Goal: Answer question/provide support: Ask a question

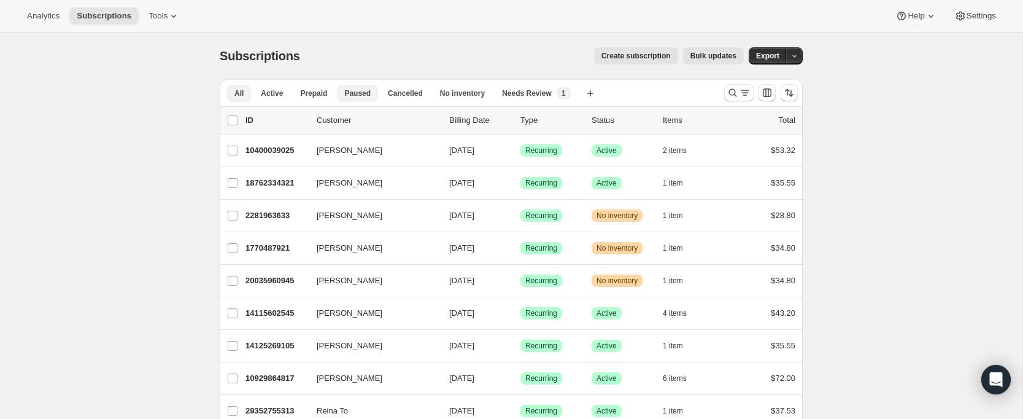
click at [355, 95] on span "Paused" at bounding box center [357, 93] width 26 height 10
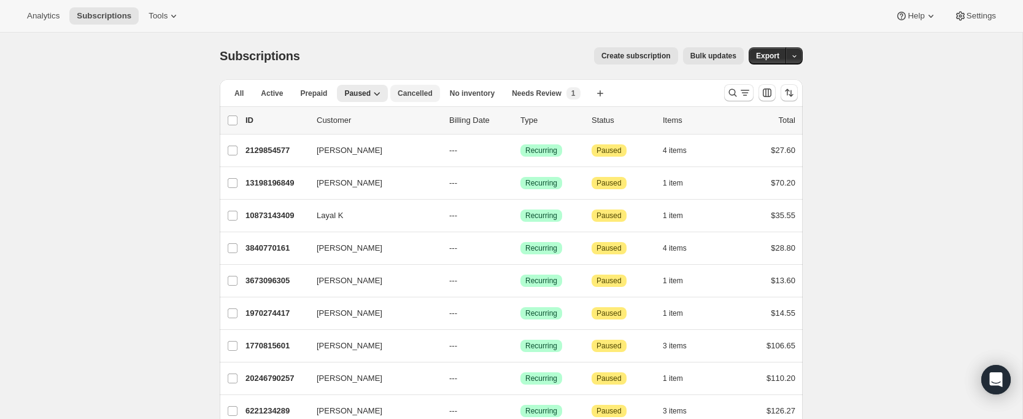
click at [411, 92] on span "Cancelled" at bounding box center [415, 93] width 35 height 10
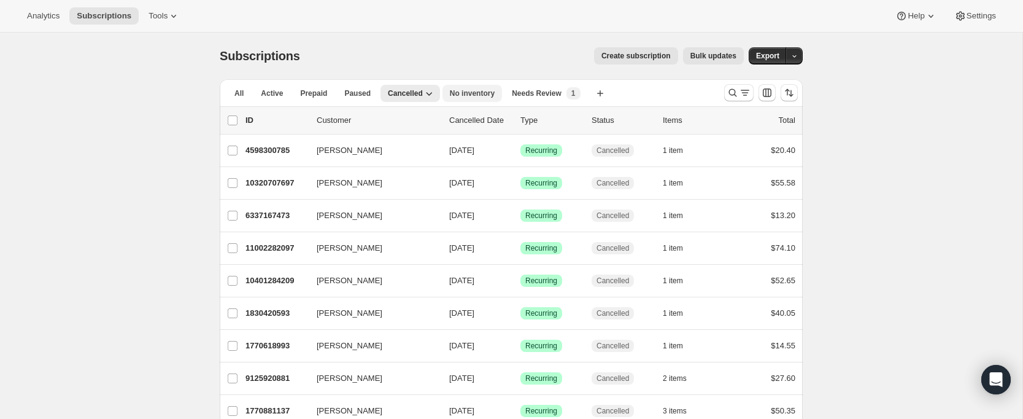
click at [479, 96] on span "No inventory" at bounding box center [472, 93] width 45 height 10
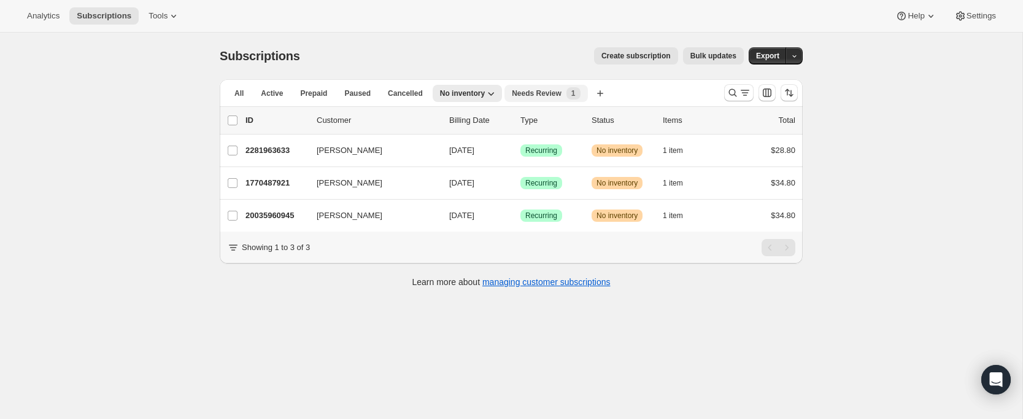
click at [536, 94] on span "Needs Review" at bounding box center [537, 93] width 50 height 10
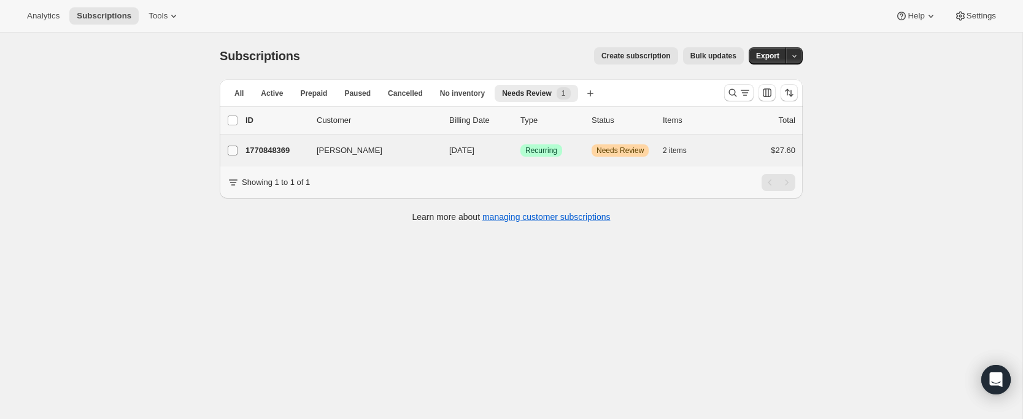
click at [234, 150] on input "[PERSON_NAME]" at bounding box center [233, 150] width 10 height 10
checkbox input "true"
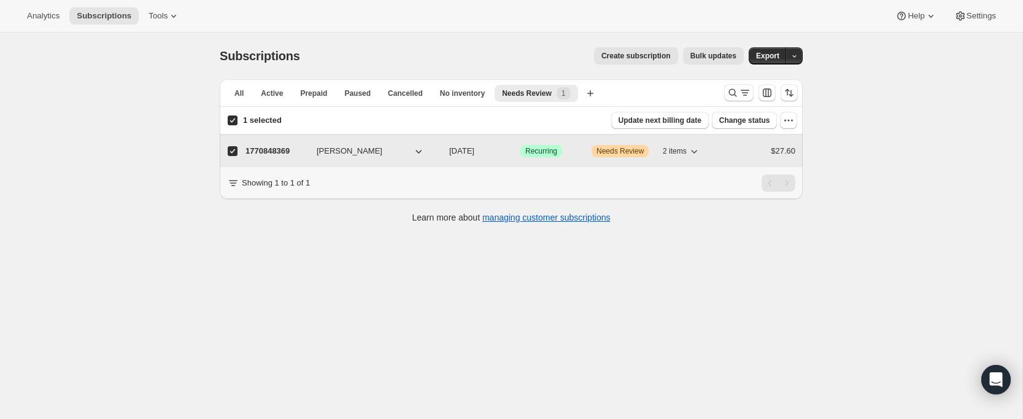
click at [269, 150] on p "1770848369" at bounding box center [275, 151] width 61 height 12
checkbox input "false"
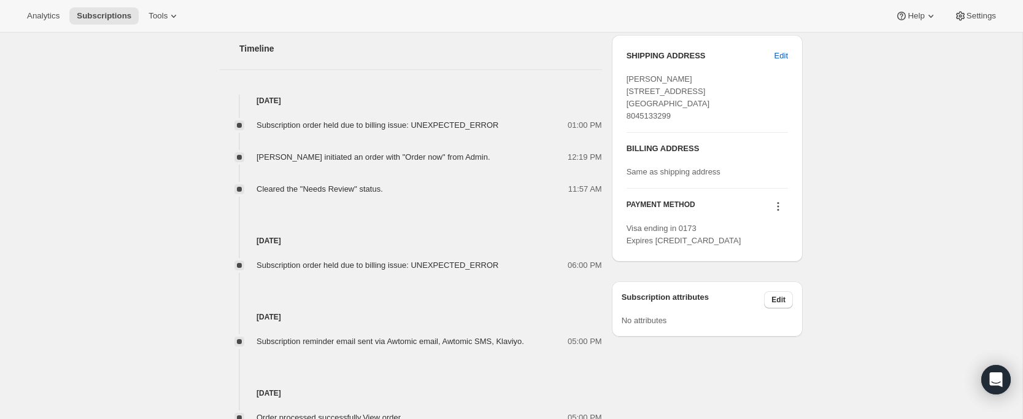
scroll to position [604, 0]
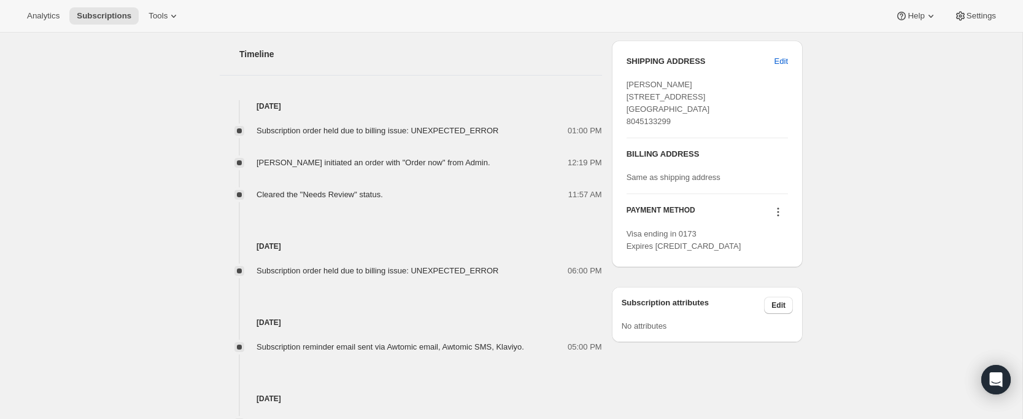
click at [784, 218] on icon at bounding box center [778, 212] width 12 height 12
click at [872, 196] on div "Subscription #1770848369. This page is ready Subscription #1770848369 Success R…" at bounding box center [511, 4] width 1022 height 1151
click at [1006, 376] on div "Open Intercom Messenger" at bounding box center [996, 379] width 33 height 33
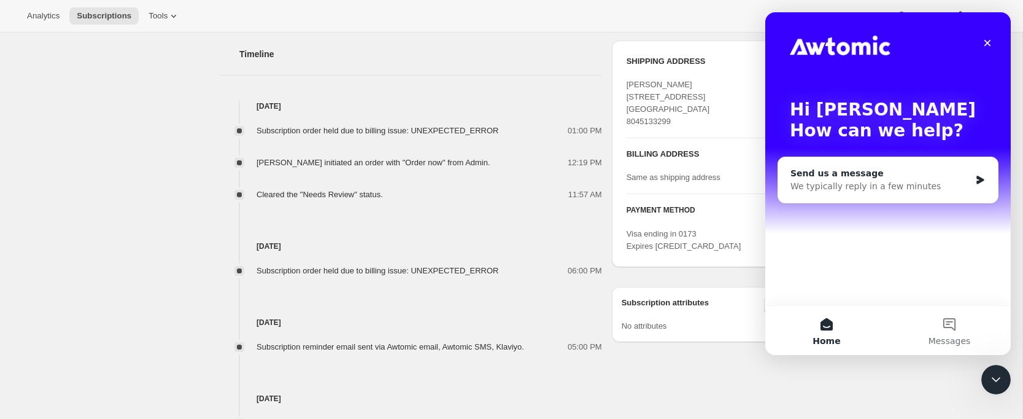
scroll to position [0, 0]
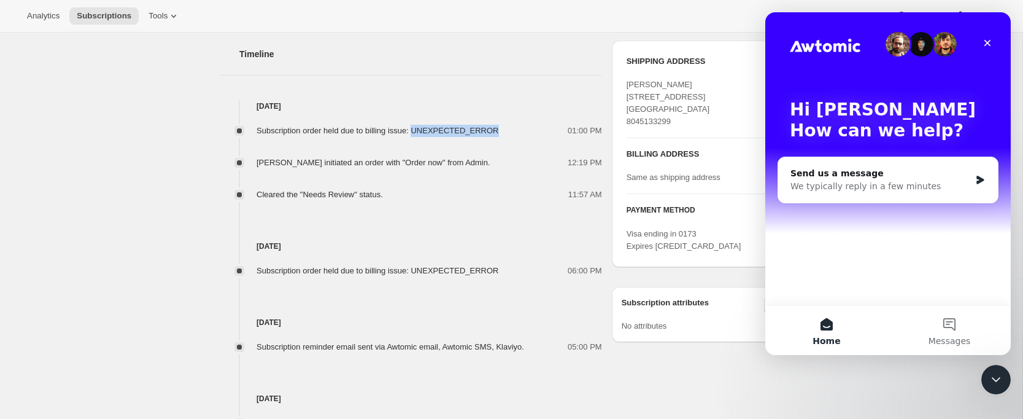
drag, startPoint x: 506, startPoint y: 132, endPoint x: 422, endPoint y: 133, distance: 84.1
click at [422, 133] on div "Subscription order held due to billing issue: UNEXPECTED_ERROR" at bounding box center [382, 131] width 250 height 12
drag, startPoint x: 373, startPoint y: 131, endPoint x: 506, endPoint y: 129, distance: 133.8
click at [506, 129] on div "Subscription order held due to billing issue: UNEXPECTED_ERROR" at bounding box center [382, 131] width 250 height 12
copy span "billing issue: UNEXPECTED_ERROR"
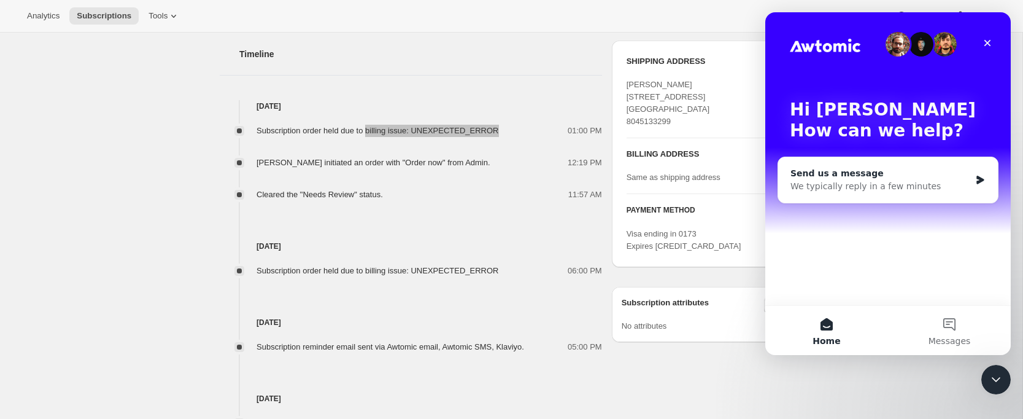
click at [858, 185] on div "We typically reply in a few minutes" at bounding box center [880, 186] width 180 height 13
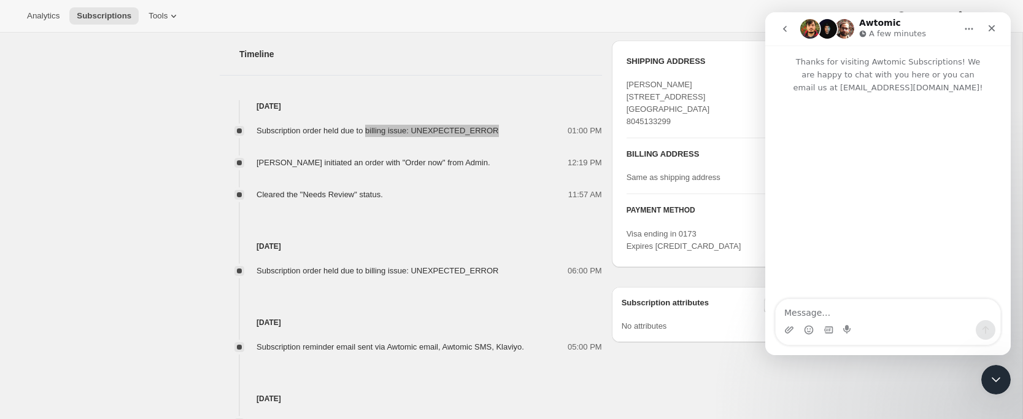
type textarea "billing issue: UNEXPECTED_ERROR"
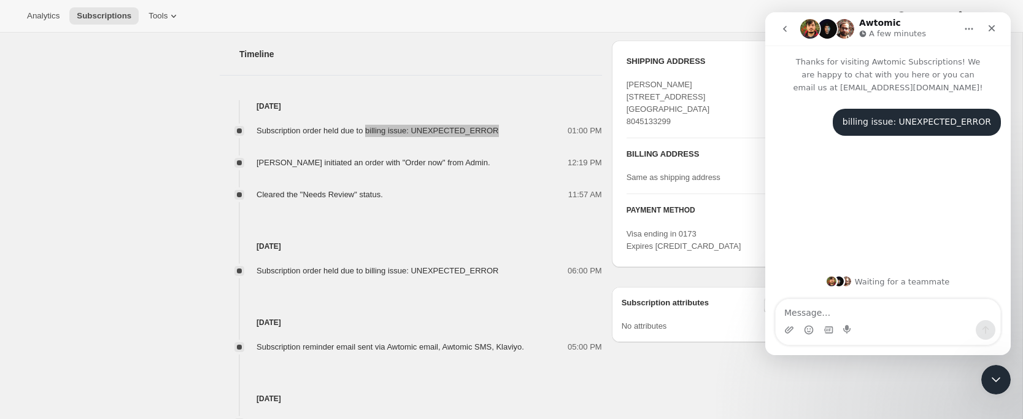
click at [864, 312] on textarea "Message…" at bounding box center [888, 309] width 225 height 21
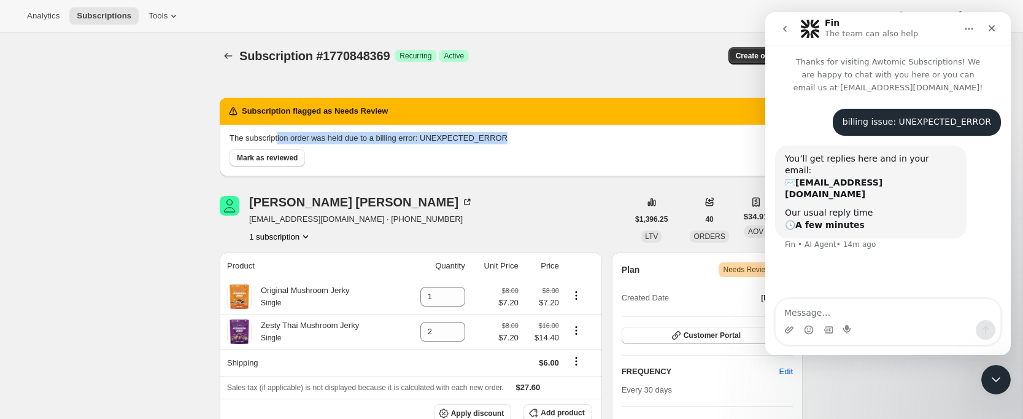
drag, startPoint x: 525, startPoint y: 139, endPoint x: 280, endPoint y: 139, distance: 244.9
click at [280, 139] on p "The subscription order was held due to a billing error: UNEXPECTED_ERROR" at bounding box center [511, 138] width 563 height 12
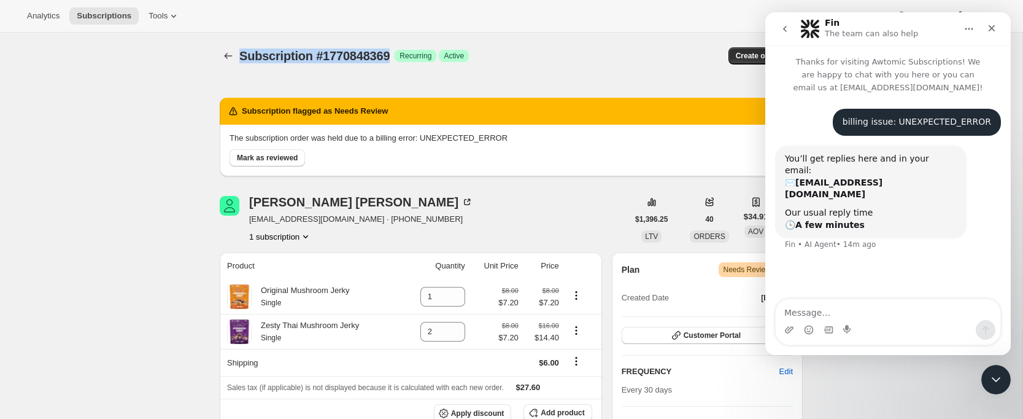
drag, startPoint x: 397, startPoint y: 56, endPoint x: 249, endPoint y: 55, distance: 148.5
click at [243, 60] on div "Subscription #1770848369 Success Recurring Success Active" at bounding box center [415, 55] width 352 height 17
copy span "Subscription #1770848369"
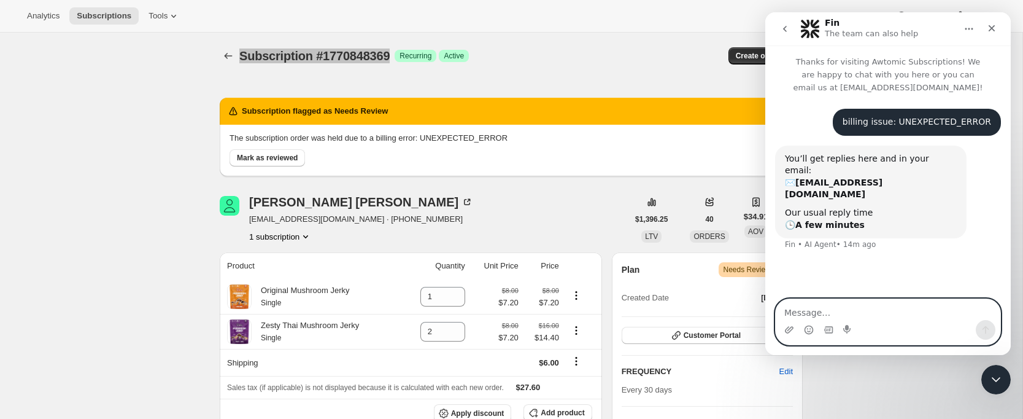
click at [819, 315] on textarea "Message…" at bounding box center [888, 309] width 225 height 21
paste textarea "Subscription #1770848369"
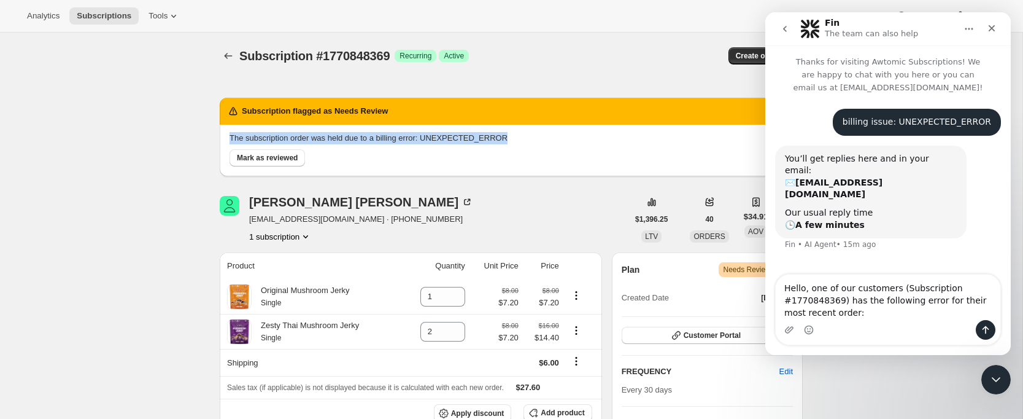
drag, startPoint x: 508, startPoint y: 136, endPoint x: 231, endPoint y: 137, distance: 276.8
click at [231, 137] on p "The subscription order was held due to a billing error: UNEXPECTED_ERROR" at bounding box center [511, 138] width 563 height 12
copy p "The subscription order was held due to a billing error: UNEXPECTED_ERROR"
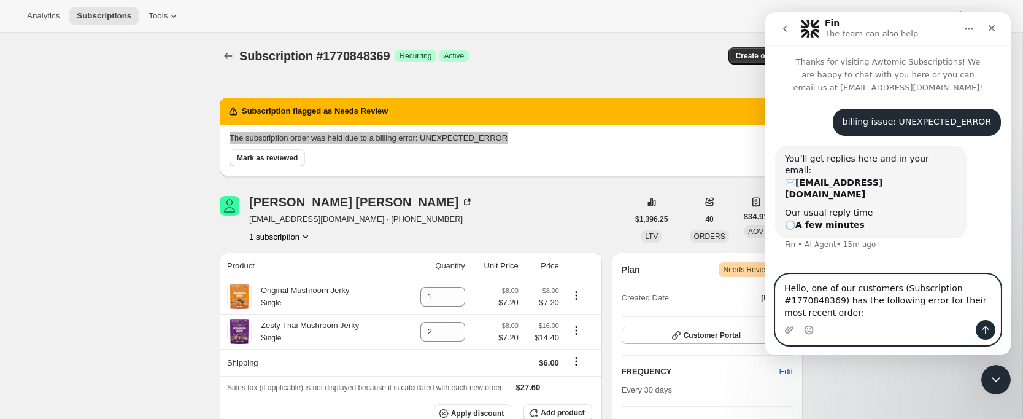
drag, startPoint x: 843, startPoint y: 314, endPoint x: 863, endPoint y: 316, distance: 20.4
click at [846, 314] on textarea "Hello, one of our customers (Subscription #1770848369) has the following error …" at bounding box center [888, 296] width 225 height 45
paste textarea "The subscription order was held due to a billing error: UNEXPECTED_ERROR"
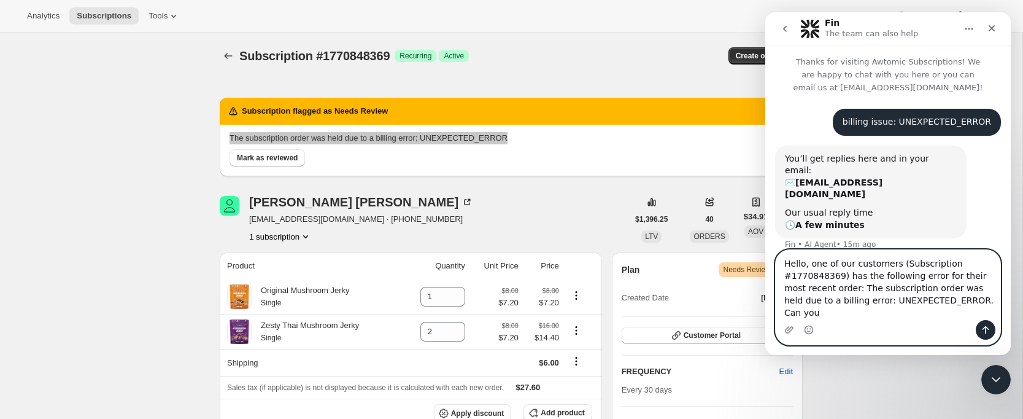
drag, startPoint x: 839, startPoint y: 300, endPoint x: 865, endPoint y: 290, distance: 27.8
click at [839, 300] on textarea "Hello, one of our customers (Subscription #1770848369) has the following error …" at bounding box center [888, 285] width 225 height 70
click at [941, 314] on textarea "Hello, one of our customers (Subscription #1770848369) has the following error …" at bounding box center [888, 285] width 225 height 70
click at [986, 312] on textarea "Hello, one of our customers (Subscription #1770848369) has the following error …" at bounding box center [888, 285] width 225 height 70
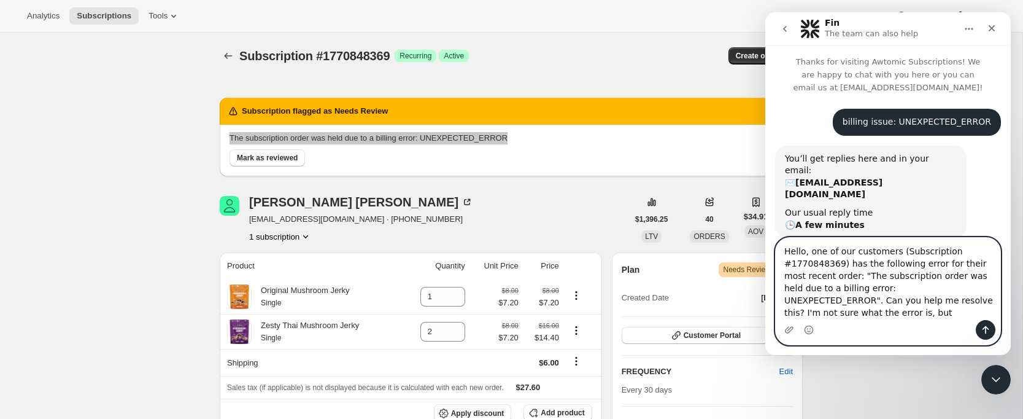
scroll to position [2, 0]
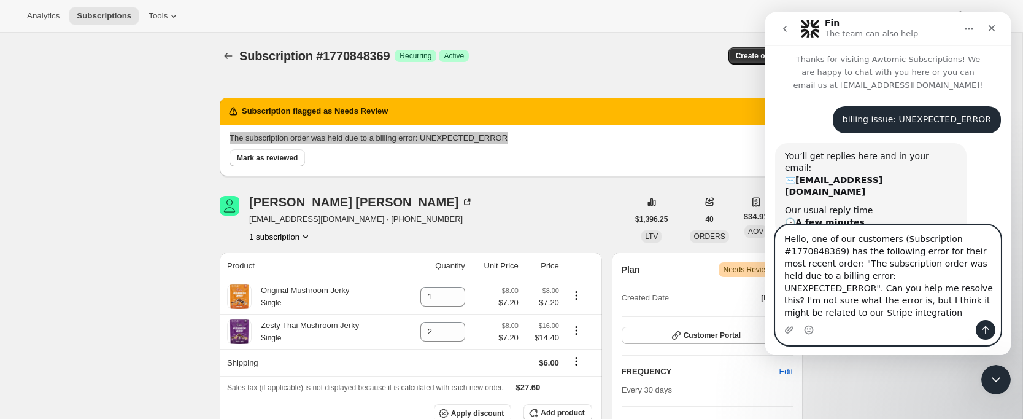
type textarea "Hello, one of our customers (Subscription #1770848369) has the following error …"
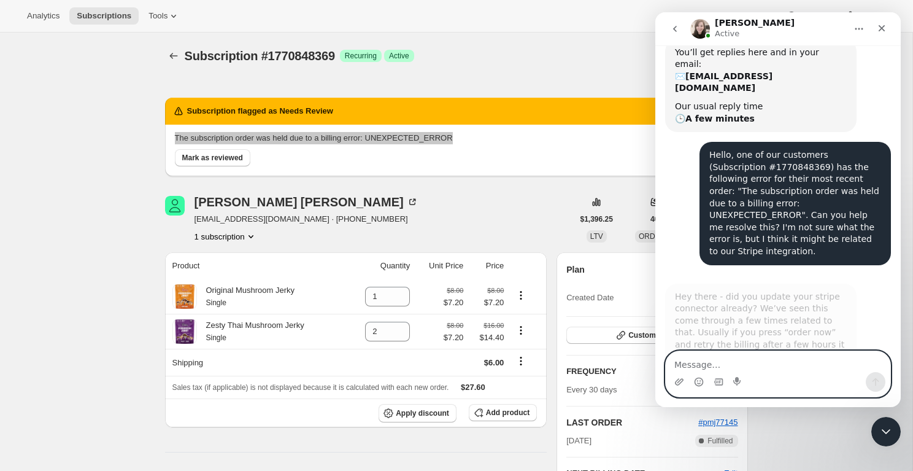
scroll to position [0, 0]
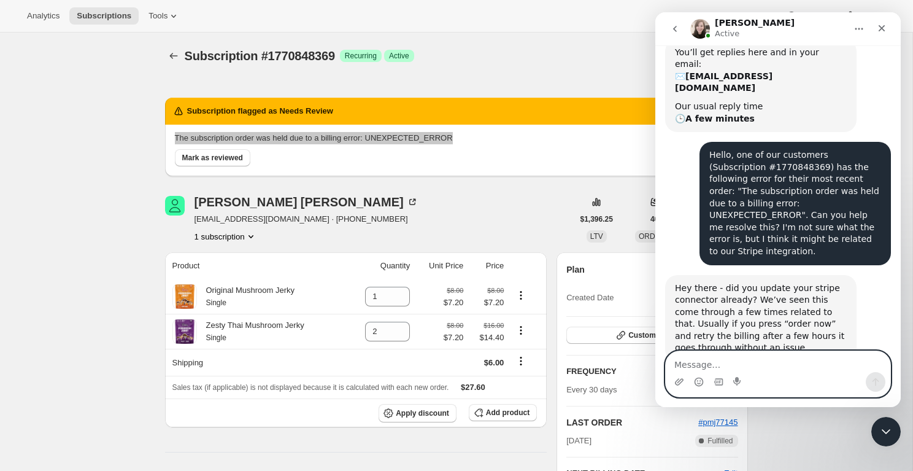
click at [748, 362] on textarea "Message…" at bounding box center [778, 361] width 225 height 21
type textarea "hi [PERSON_NAME]!"
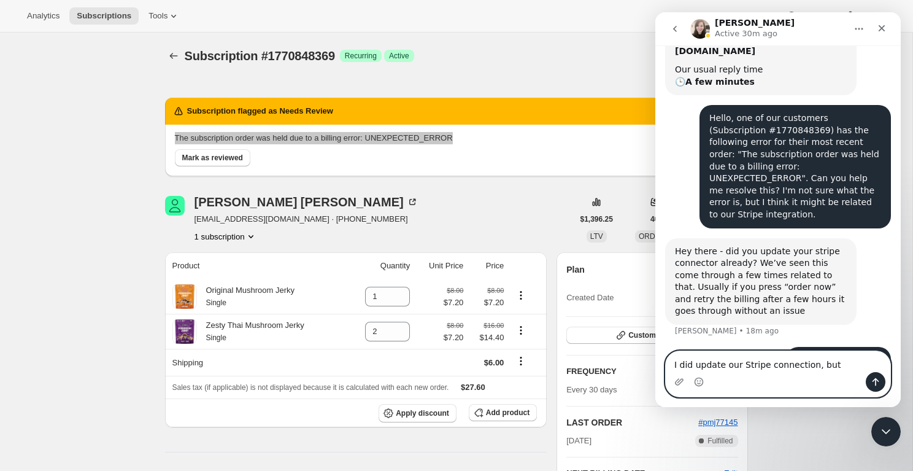
drag, startPoint x: 836, startPoint y: 363, endPoint x: 807, endPoint y: 365, distance: 28.9
click at [807, 365] on textarea "I did update our Stripe connection, but" at bounding box center [778, 361] width 225 height 21
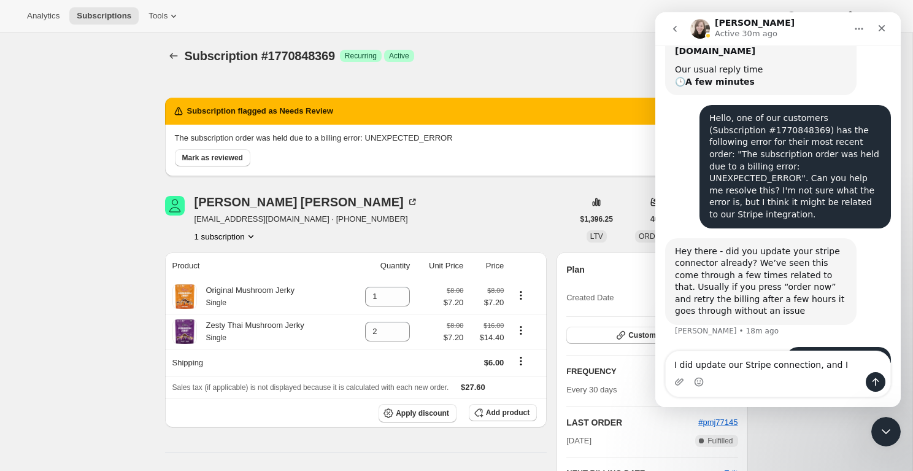
click at [433, 220] on div "[PERSON_NAME] [EMAIL_ADDRESS][DOMAIN_NAME] · [PHONE_NUMBER] 1 subscription" at bounding box center [369, 219] width 408 height 47
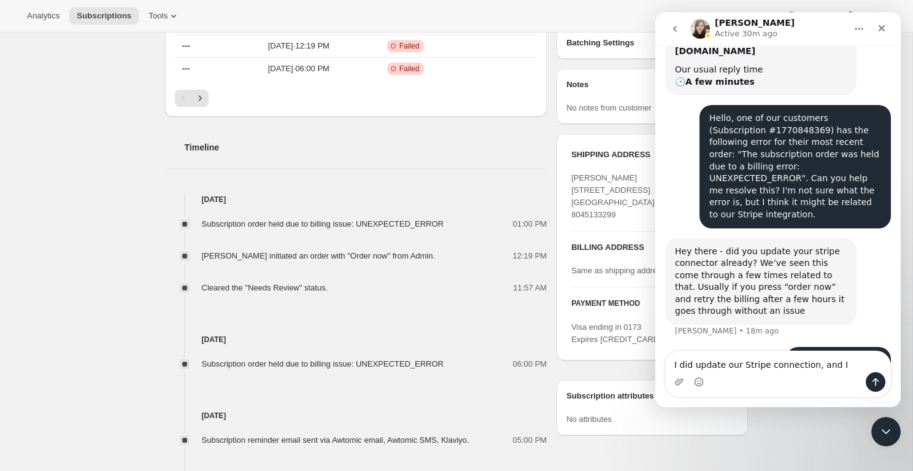
scroll to position [506, 0]
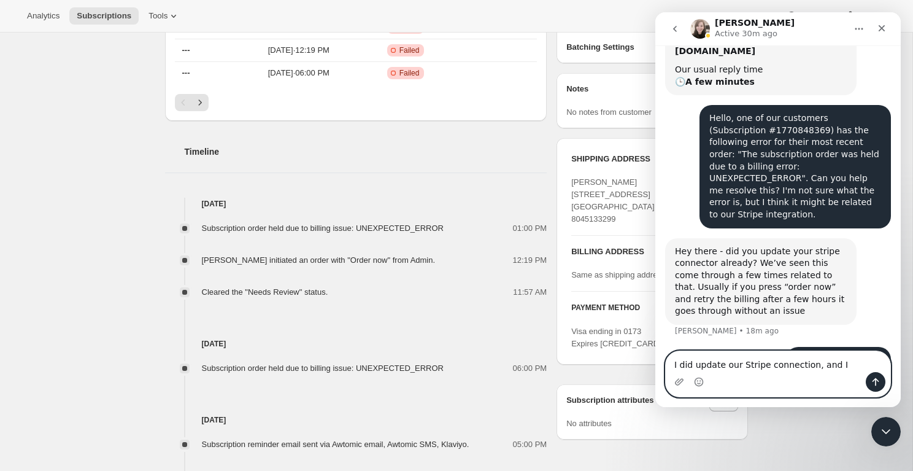
click at [840, 366] on textarea "I did update our Stripe connection, and I" at bounding box center [778, 361] width 225 height 21
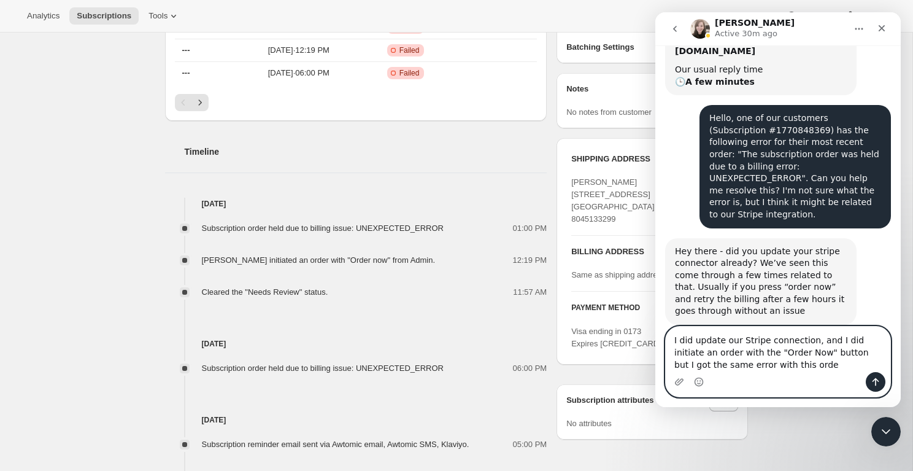
type textarea "I did update our Stripe connection, and I did initiate an order with the "Order…"
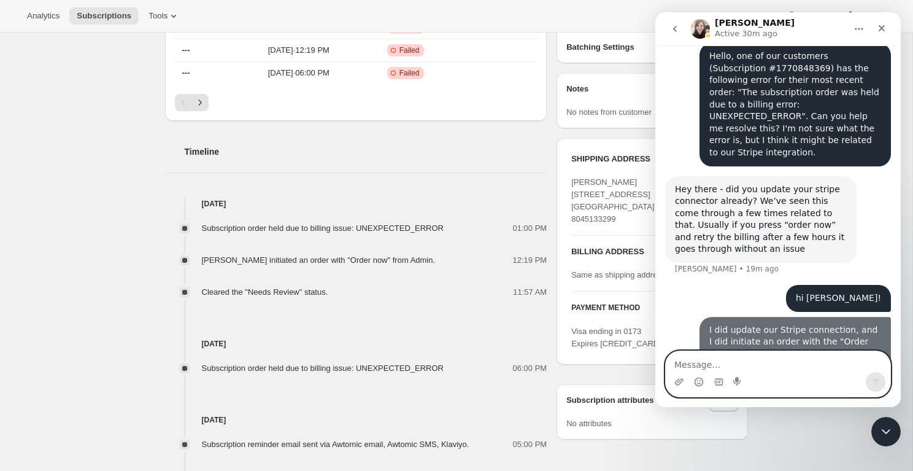
scroll to position [207, 0]
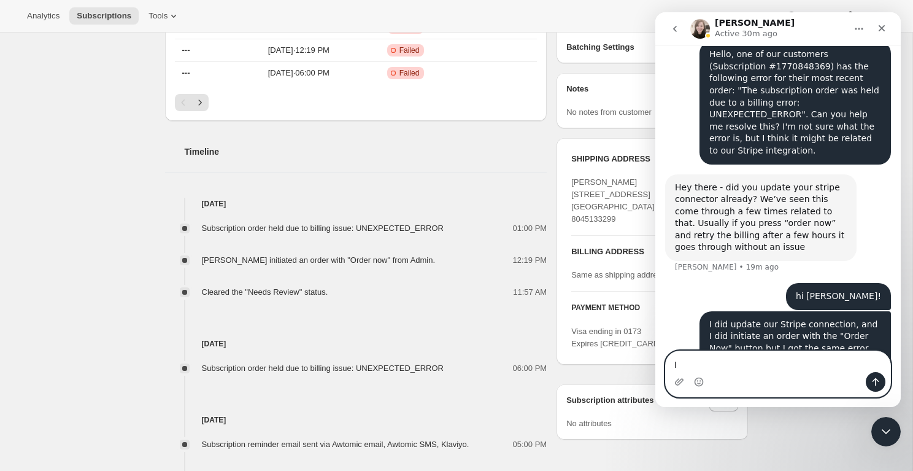
type textarea "I"
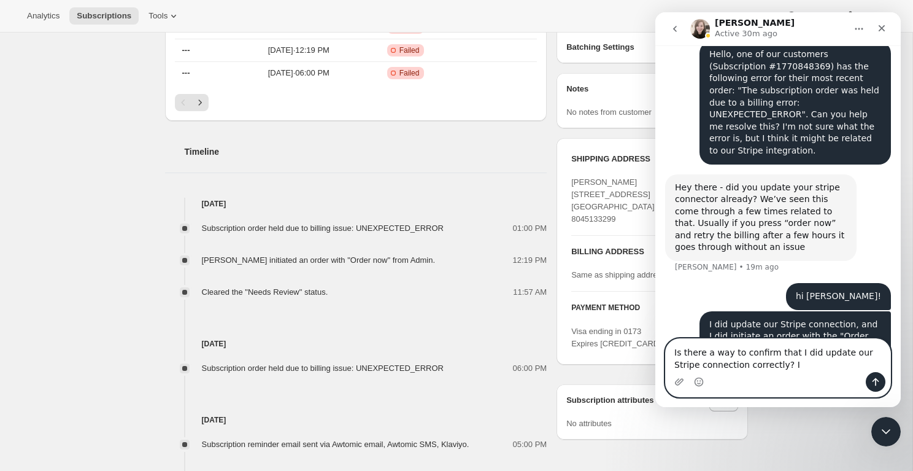
type textarea "Is there a way to confirm that I did update our Stripe connection correctly?"
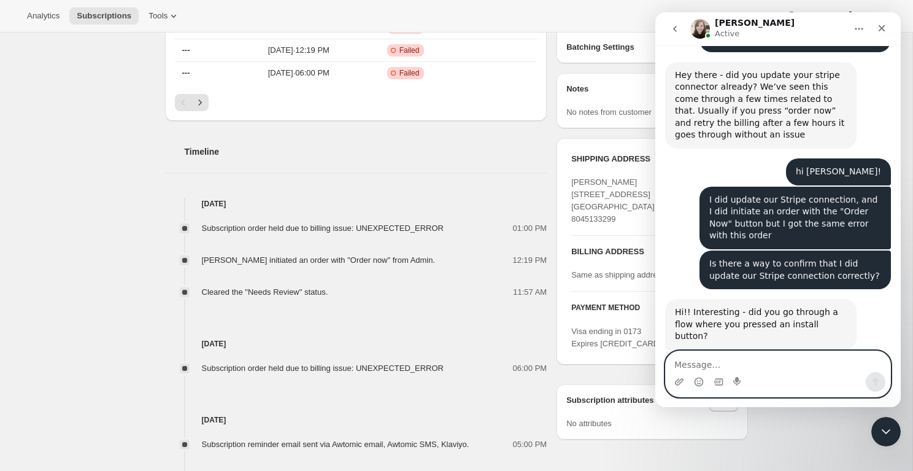
scroll to position [368, 0]
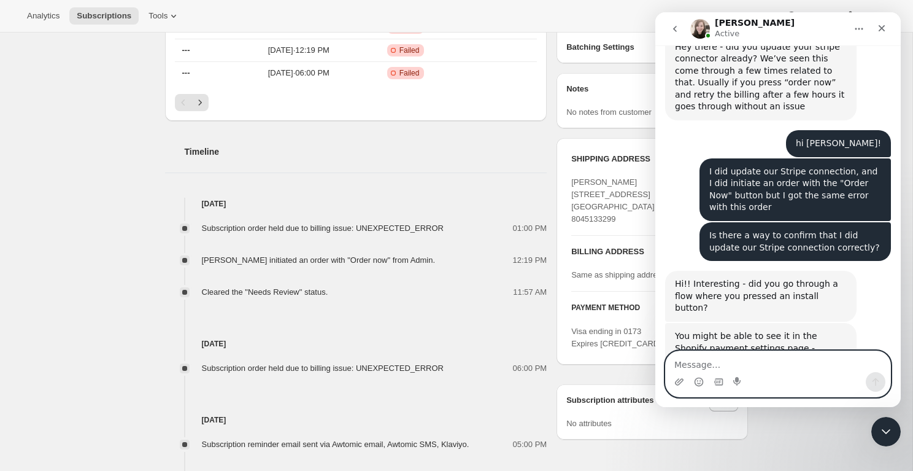
click at [741, 361] on textarea "Message…" at bounding box center [778, 361] width 225 height 21
type textarea "I"
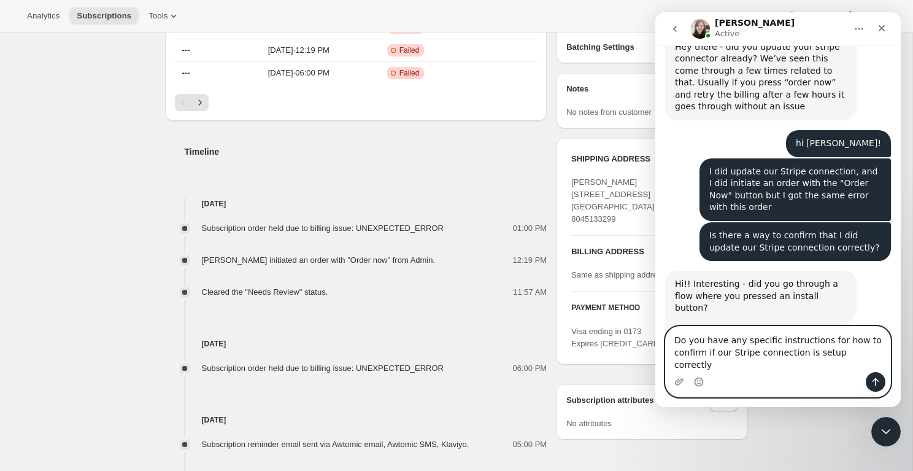
type textarea "Do you have any specific instructions for how to confirm if our Stripe connecti…"
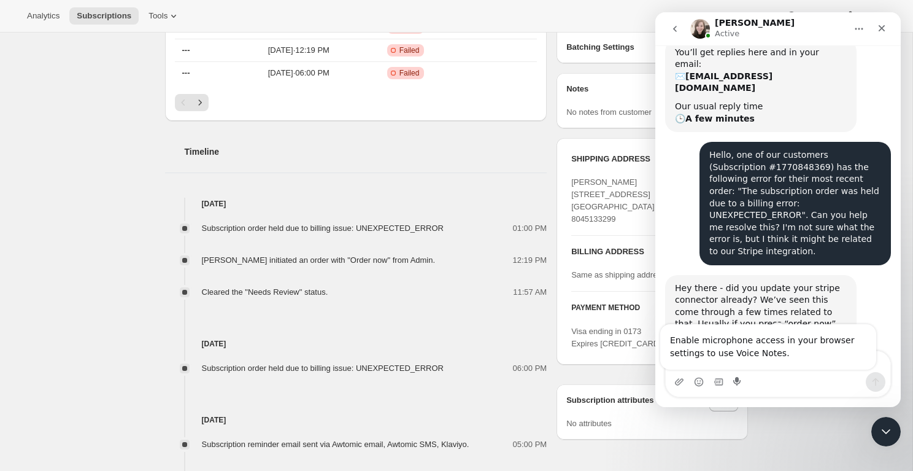
scroll to position [408, 0]
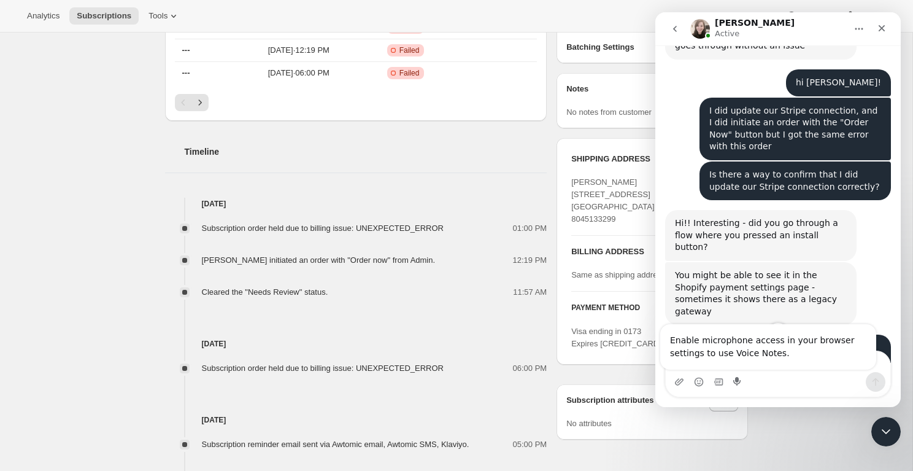
click at [794, 380] on div "Intercom messenger" at bounding box center [778, 382] width 225 height 20
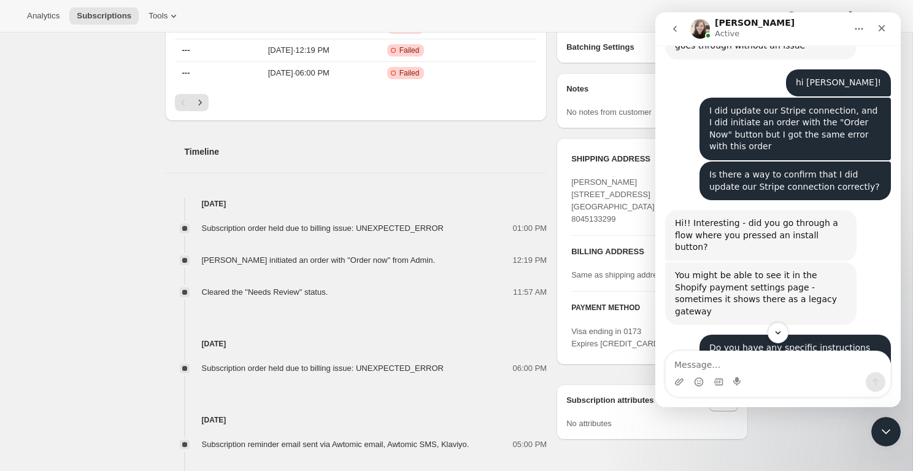
scroll to position [516, 0]
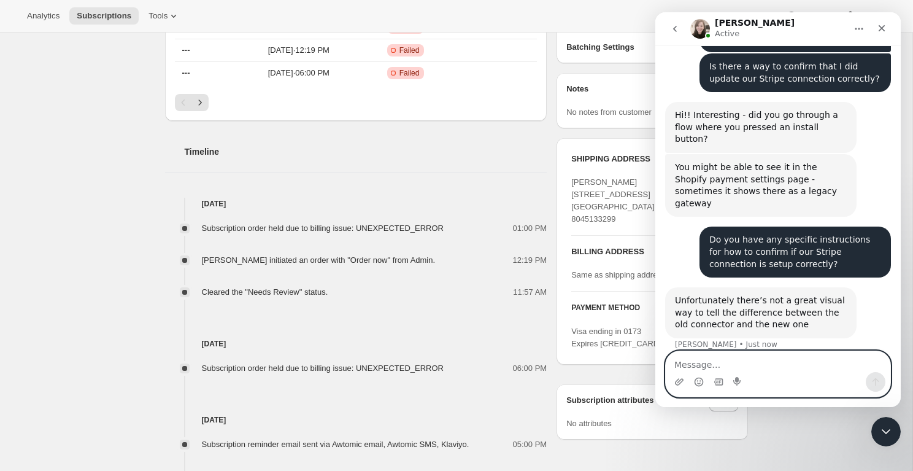
click at [714, 363] on textarea "Message…" at bounding box center [778, 361] width 225 height 21
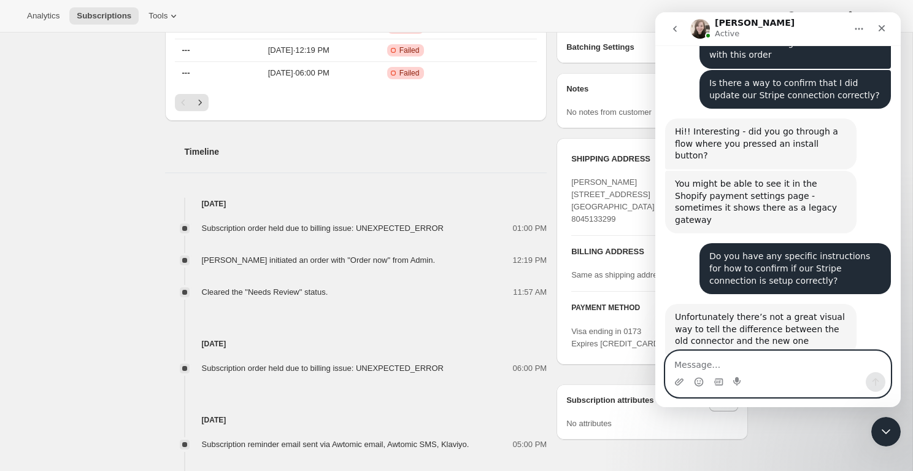
scroll to position [496, 0]
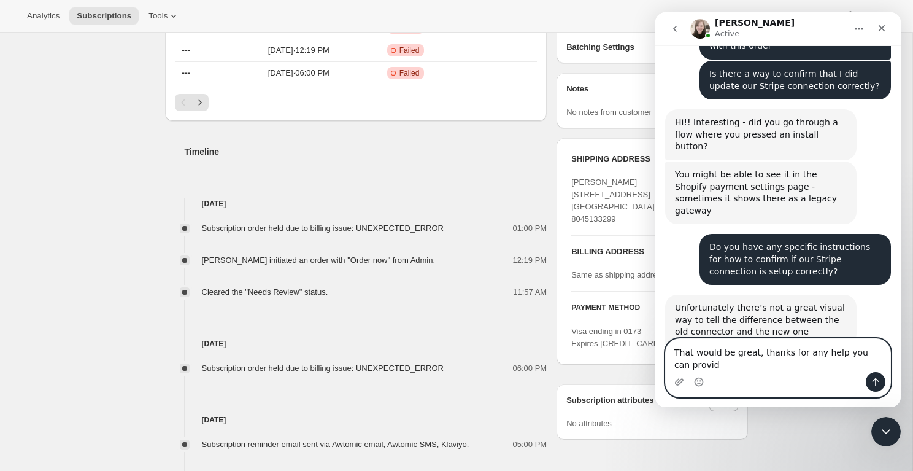
type textarea "That would be great, thanks for any help you can provide"
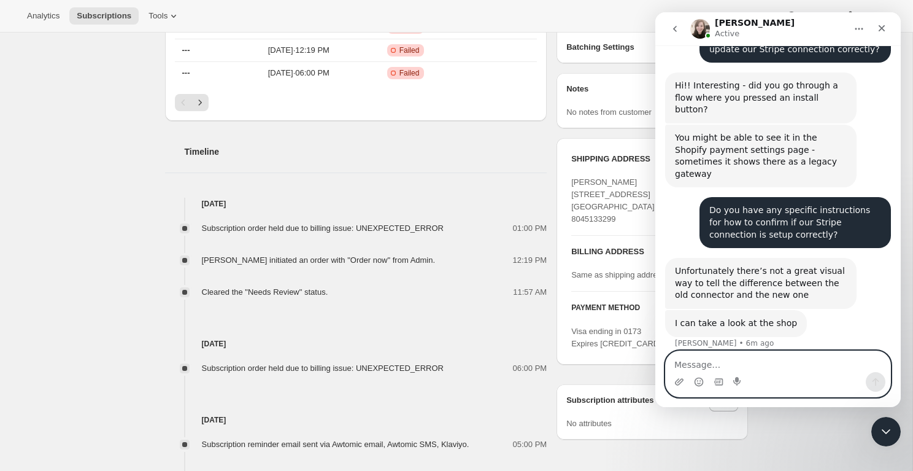
scroll to position [574, 0]
click at [703, 366] on textarea "Message…" at bounding box center [778, 361] width 225 height 21
type textarea "Do I need to give you permissions or anything?"
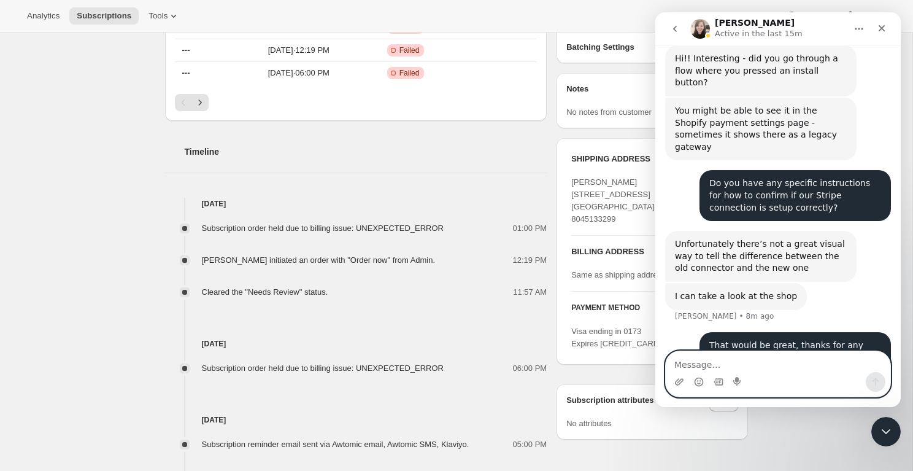
scroll to position [614, 0]
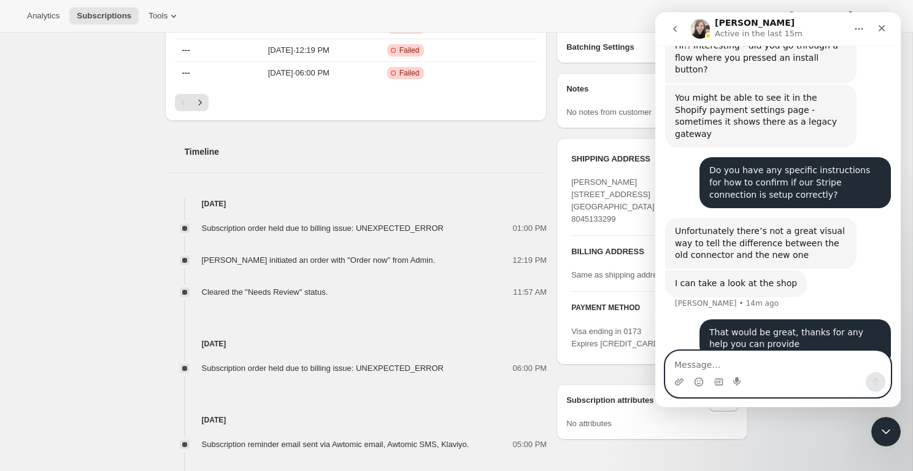
click at [719, 366] on textarea "Message…" at bounding box center [778, 361] width 225 height 21
type textarea "Hi, are we still connected?"
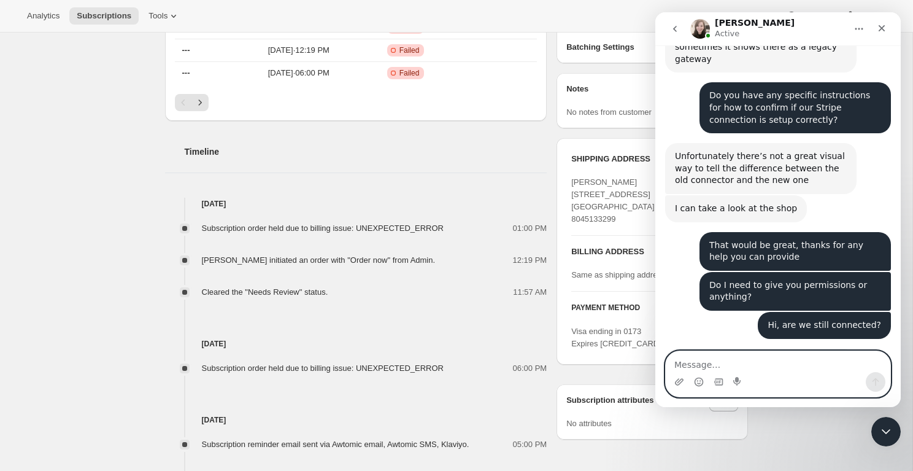
scroll to position [702, 0]
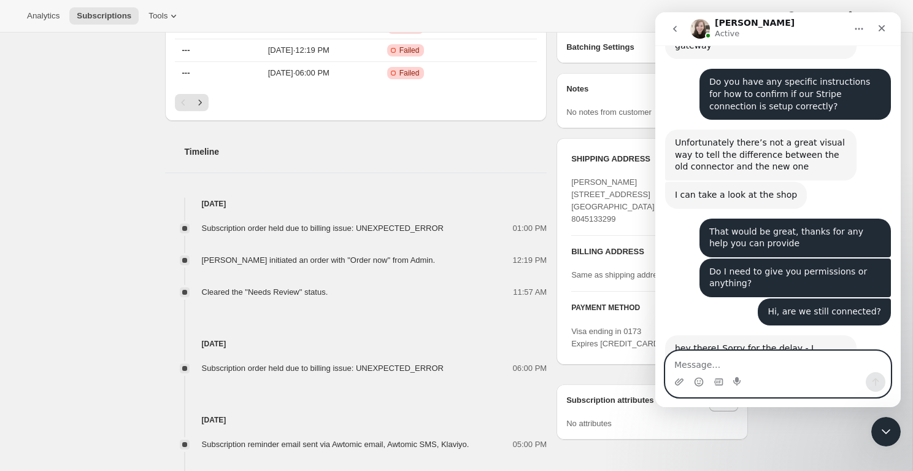
click at [710, 366] on textarea "Message…" at bounding box center [778, 361] width 225 height 21
type textarea "yeah definitely, I'll keep a lookout for it"
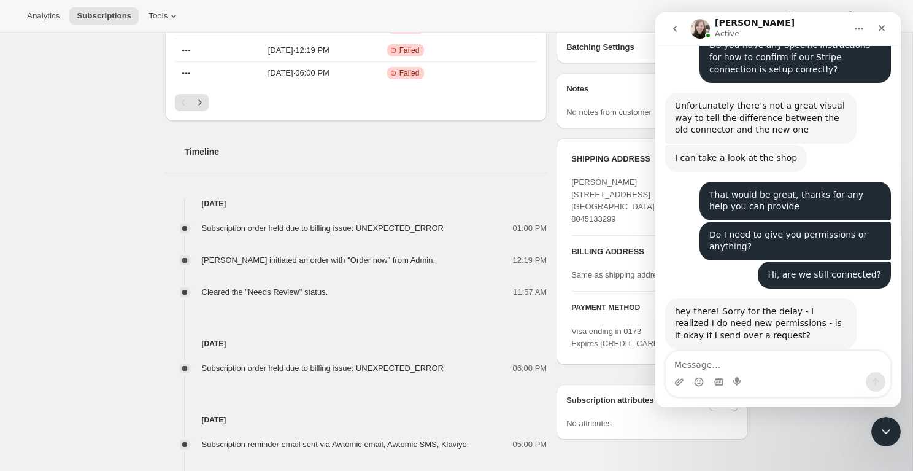
click at [96, 218] on div "Subscription #1770848369. This page is ready Subscription #1770848369 Success R…" at bounding box center [456, 101] width 913 height 1151
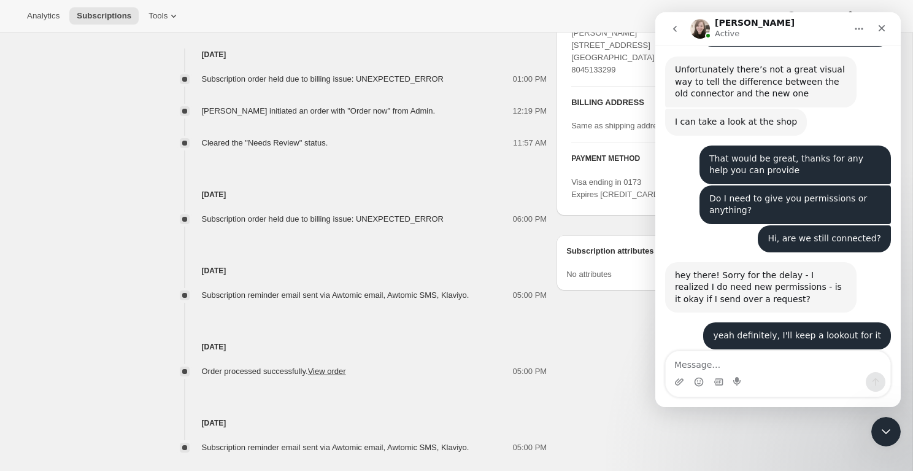
scroll to position [713, 0]
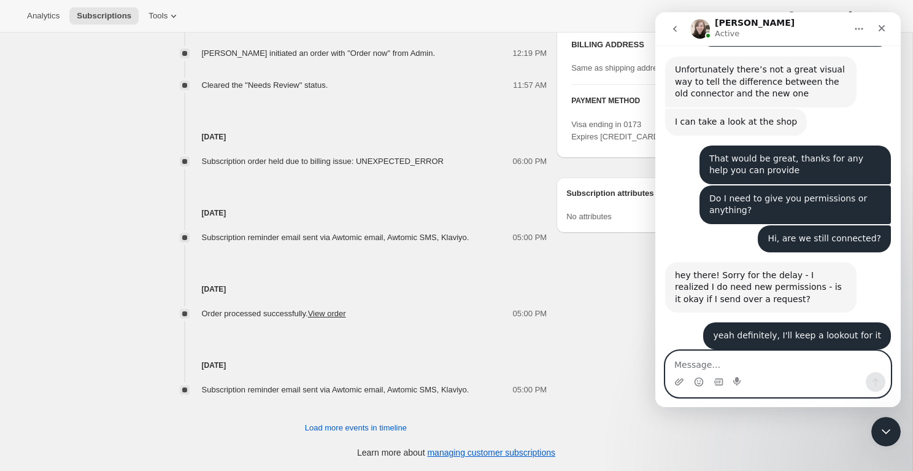
click at [728, 366] on textarea "Message…" at bounding box center [778, 361] width 225 height 21
type textarea "I accepted it"
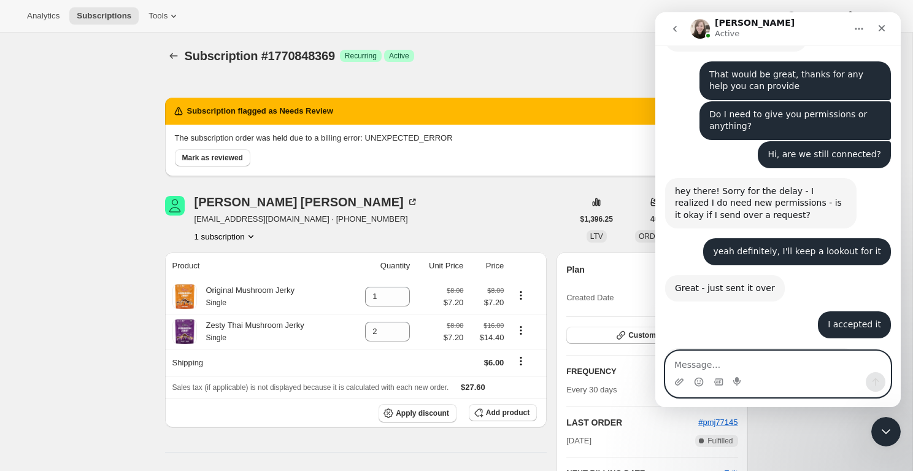
scroll to position [873, 0]
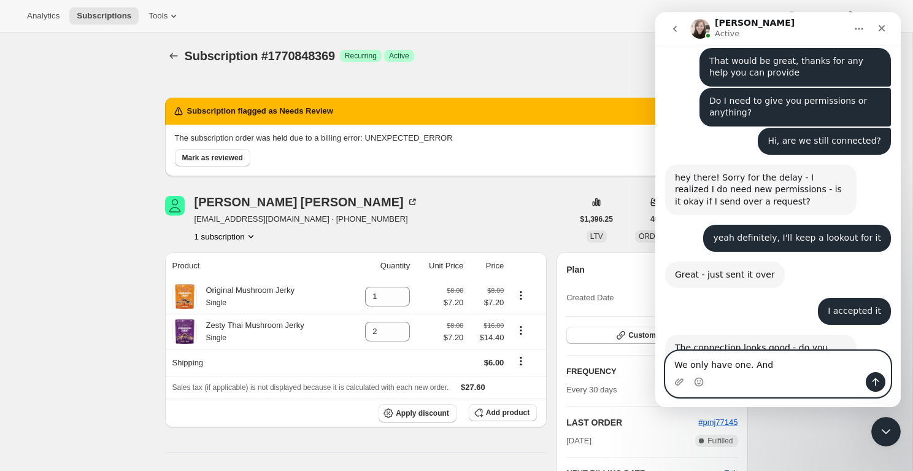
drag, startPoint x: 781, startPoint y: 370, endPoint x: 632, endPoint y: 356, distance: 149.2
click at [655, 356] on html "[PERSON_NAME] Active Thanks for visiting Awtomic Subscriptions! We are happy to…" at bounding box center [777, 209] width 245 height 395
type textarea "Yes, we only have one account for our business"
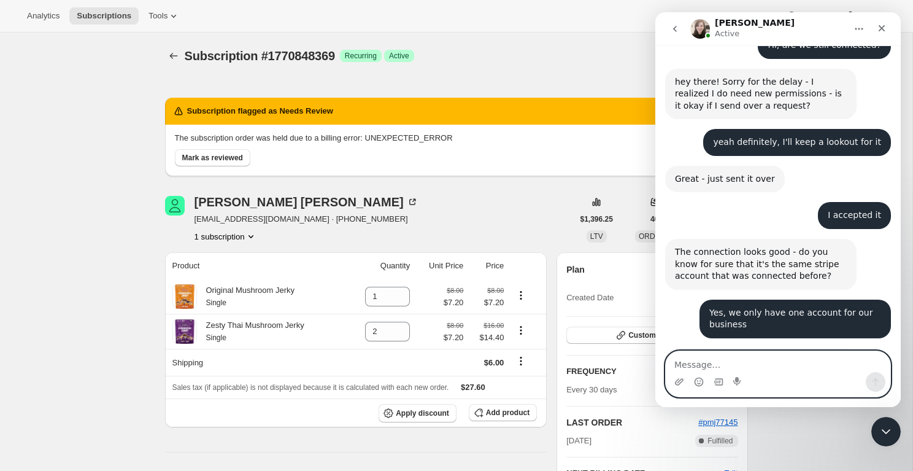
scroll to position [982, 0]
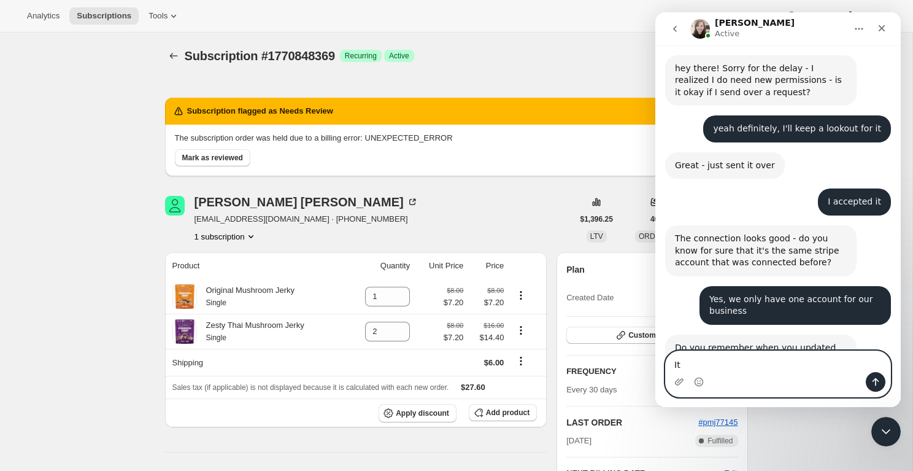
type textarea "I"
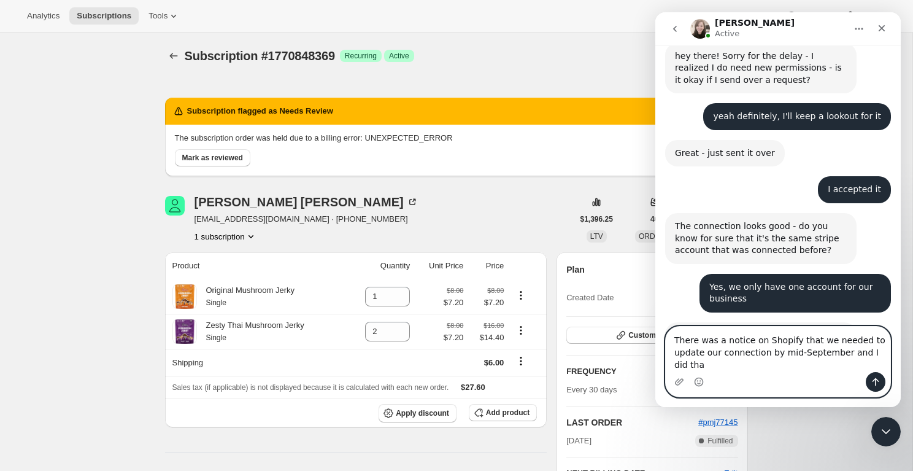
type textarea "There was a notice on Shopify that we needed to update our connection by mid-Se…"
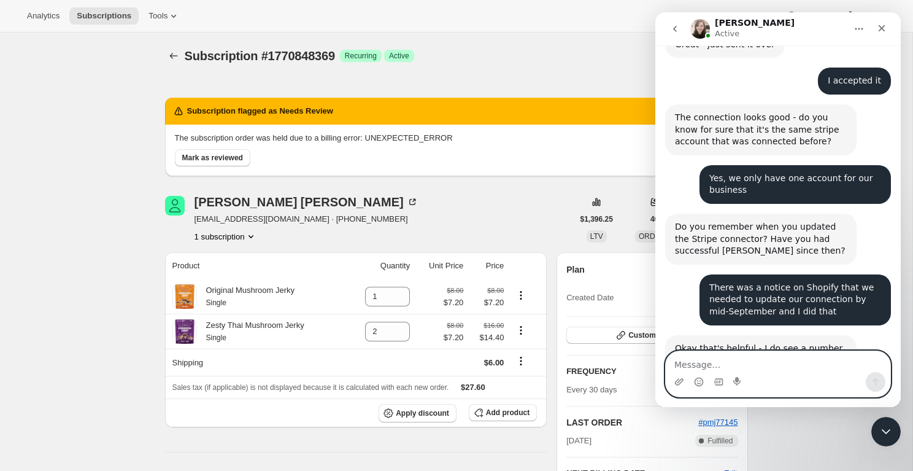
scroll to position [1103, 0]
click at [716, 361] on textarea "Message…" at bounding box center [778, 361] width 225 height 21
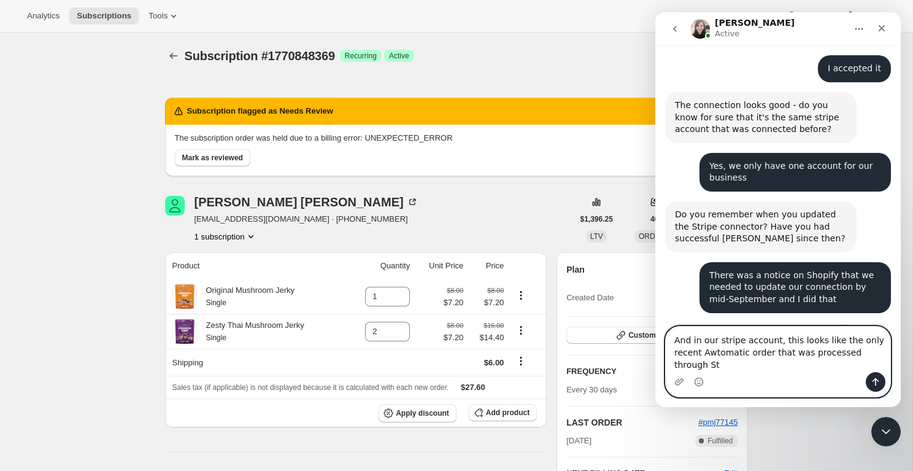
scroll to position [1127, 0]
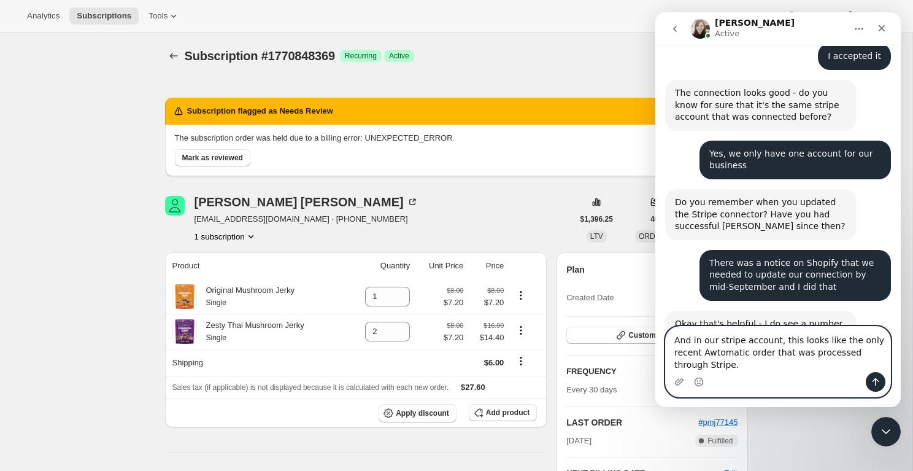
type textarea "And in our stripe account, this looks like the only recent Awtomatic order that…"
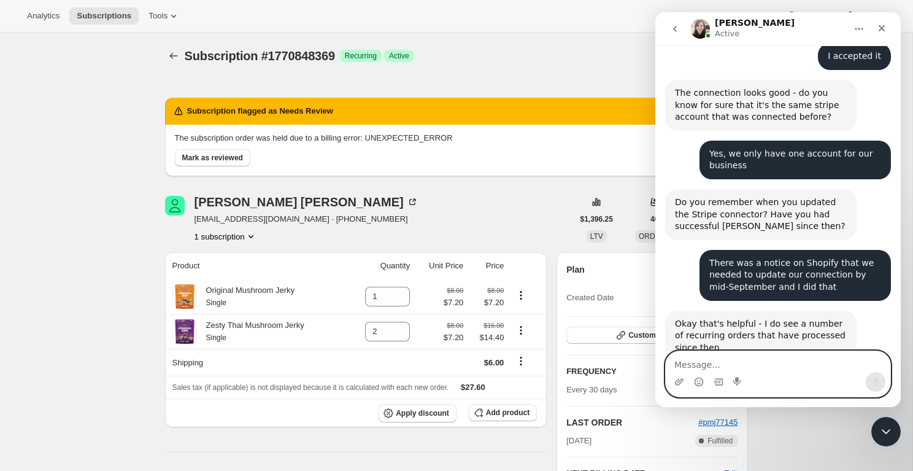
scroll to position [1164, 0]
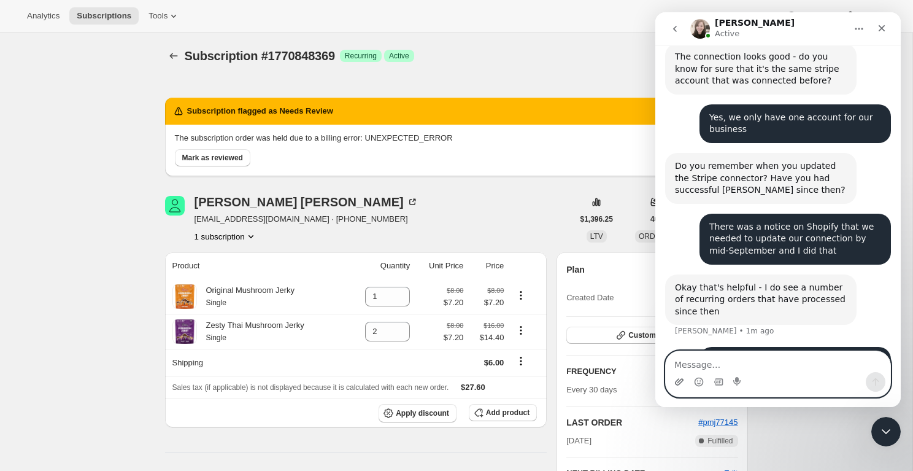
click at [680, 383] on icon "Upload attachment" at bounding box center [679, 381] width 9 height 7
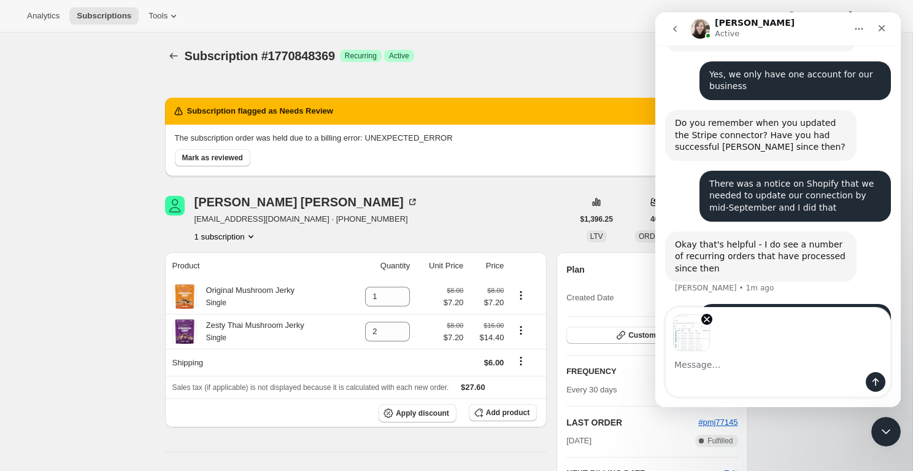
scroll to position [1207, 0]
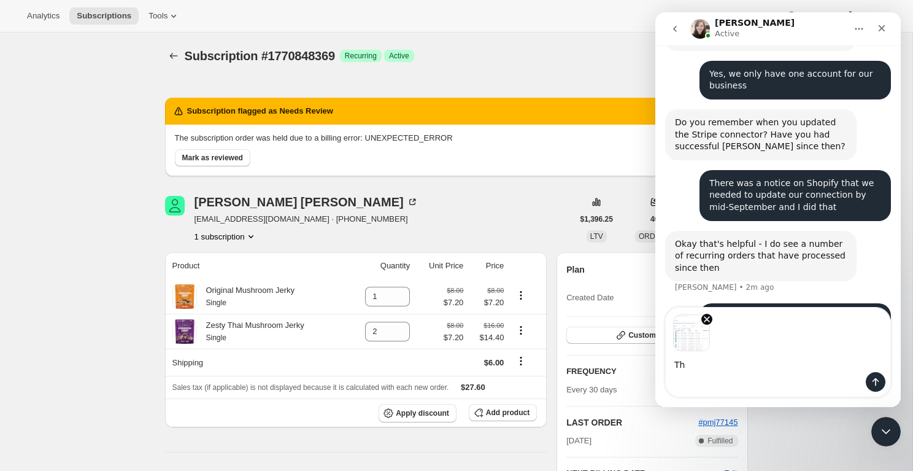
type textarea "T"
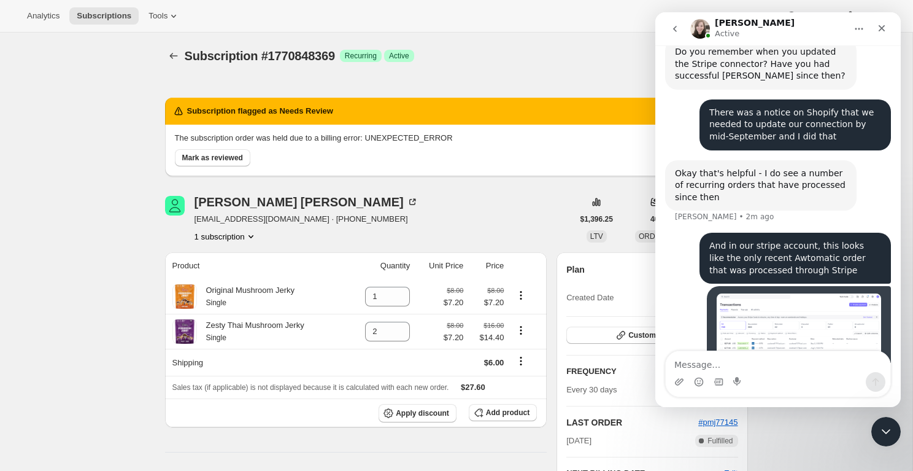
scroll to position [1283, 0]
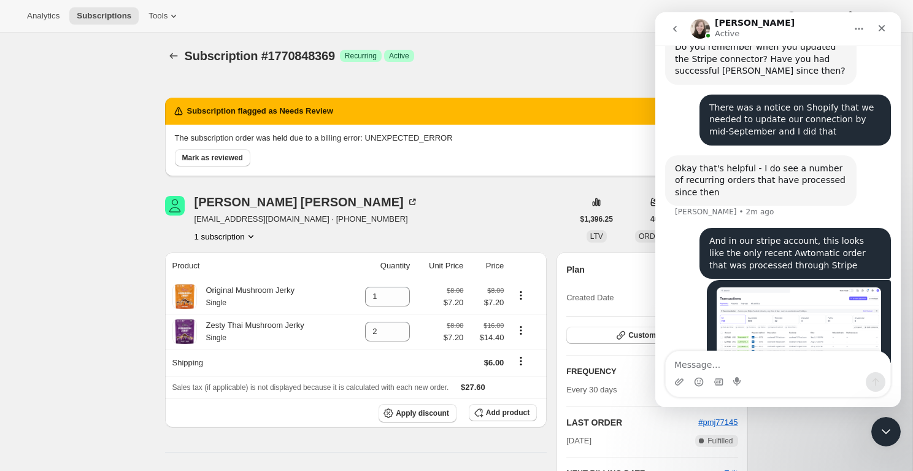
click at [782, 297] on img "user says…" at bounding box center [799, 338] width 164 height 103
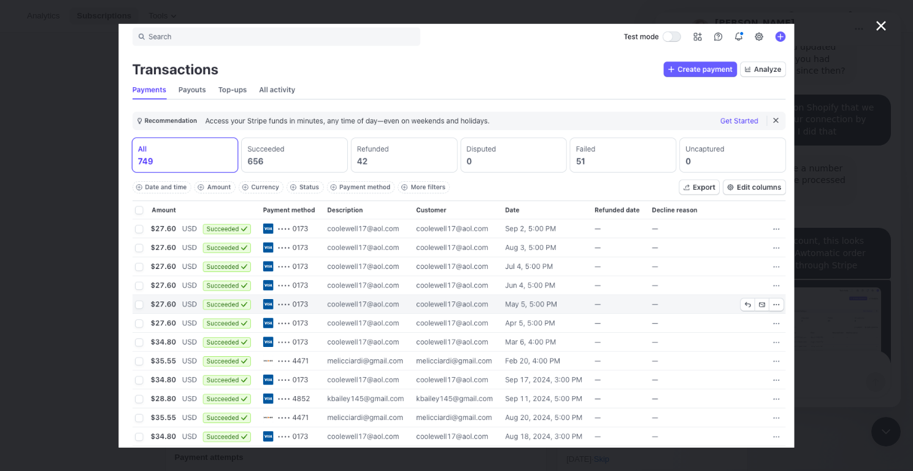
scroll to position [30, 0]
click at [825, 275] on div "Intercom messenger" at bounding box center [456, 235] width 913 height 471
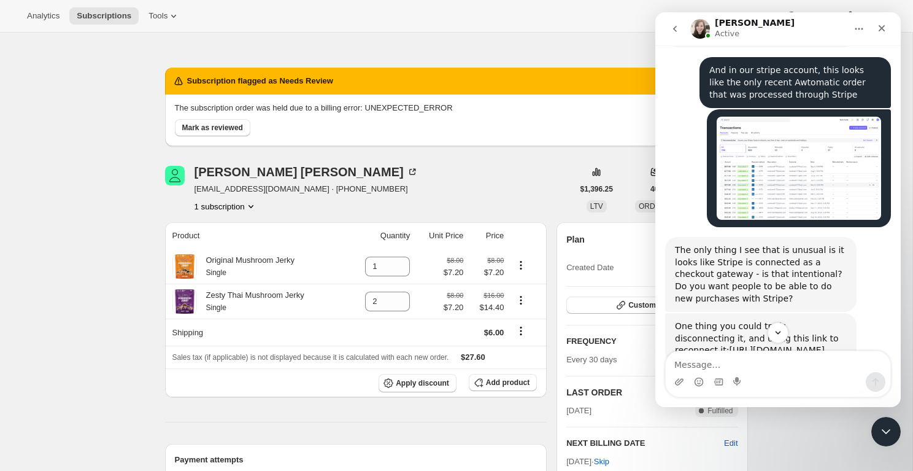
scroll to position [1475, 0]
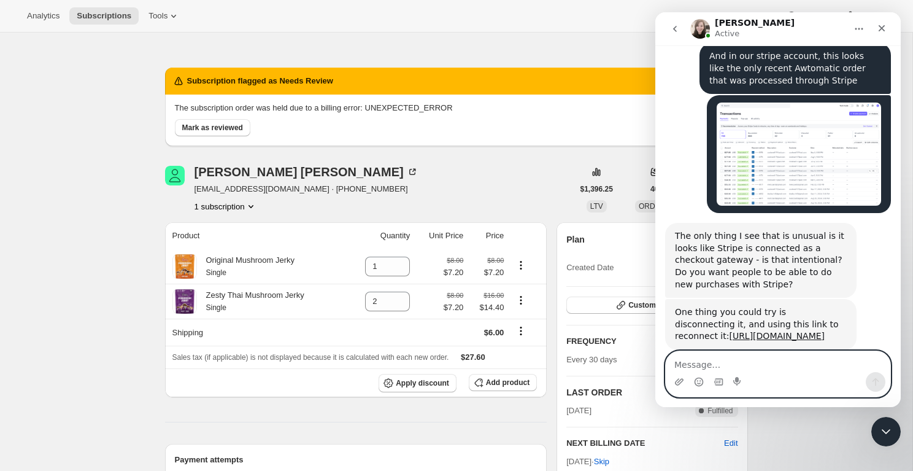
click at [692, 368] on textarea "Message…" at bounding box center [778, 361] width 225 height 21
type textarea "okay"
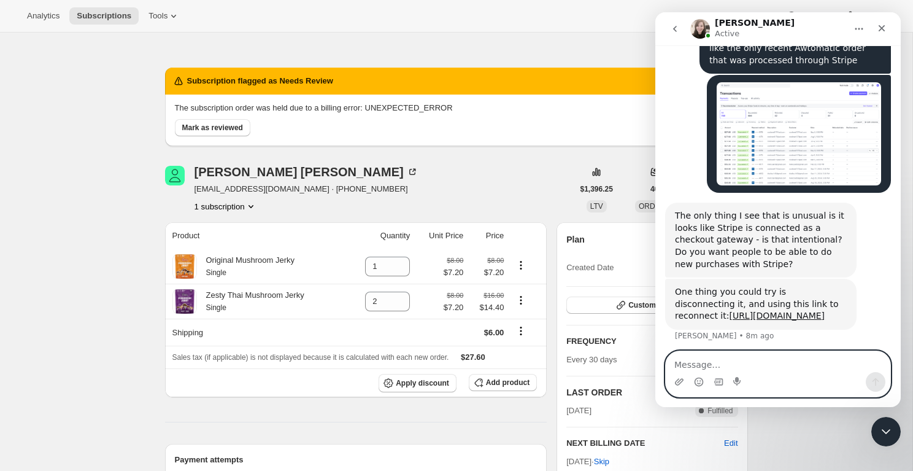
scroll to position [1492, 0]
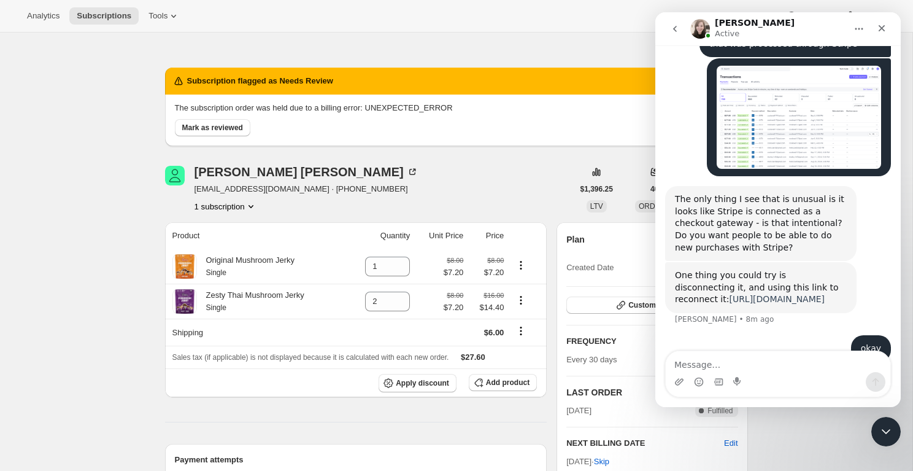
click at [729, 294] on link "[URL][DOMAIN_NAME]" at bounding box center [777, 299] width 96 height 10
click at [706, 365] on textarea "Message…" at bounding box center [778, 361] width 225 height 21
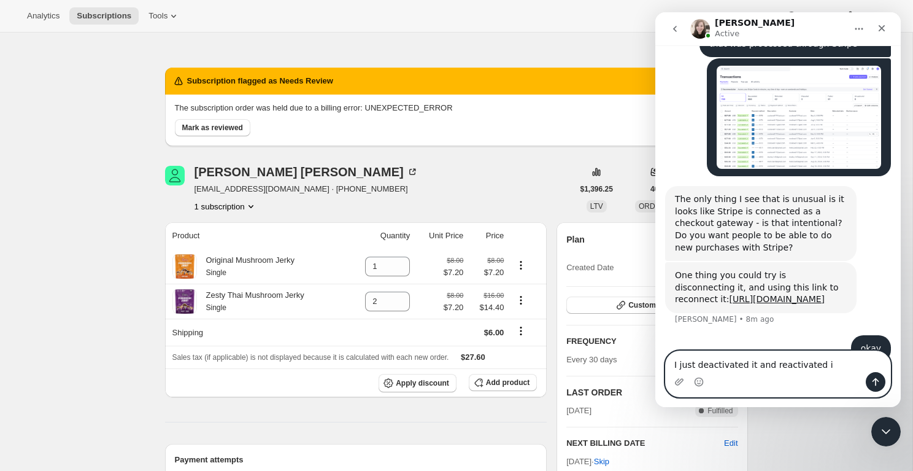
type textarea "I just deactivated it and reactivated it"
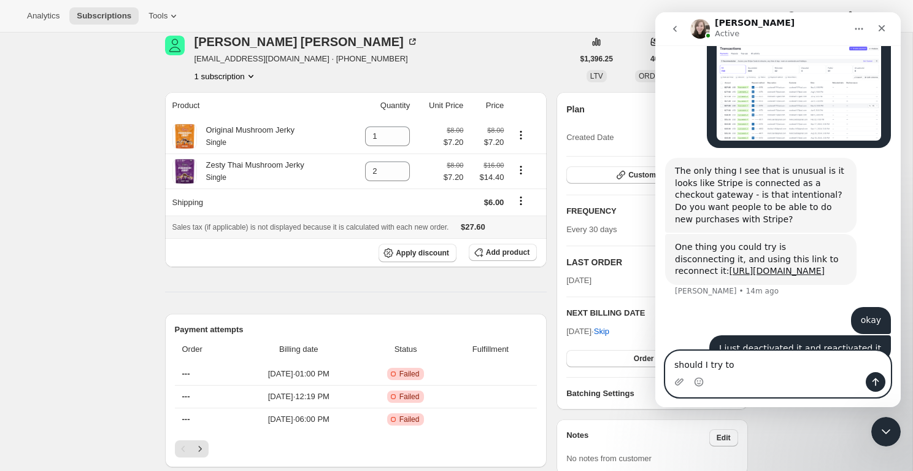
scroll to position [0, 0]
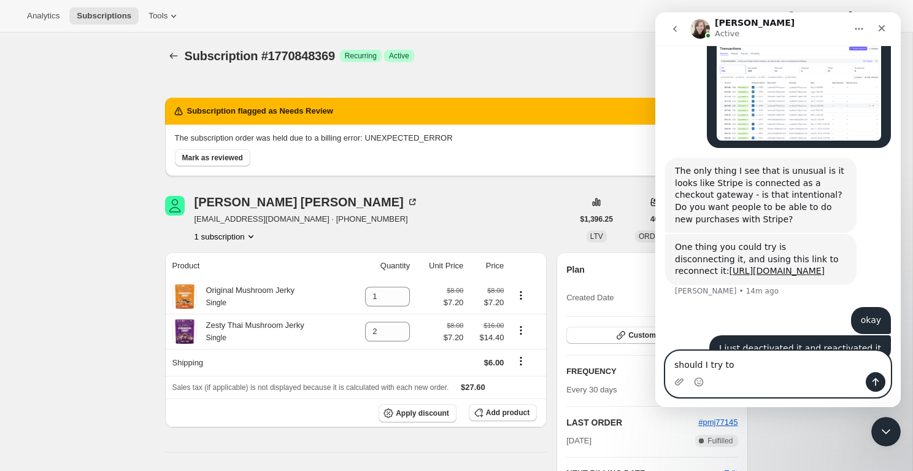
type textarea "should I try to"
click at [624, 39] on div "Subscription #1770848369. This page is ready Subscription #1770848369 Success R…" at bounding box center [456, 56] width 583 height 47
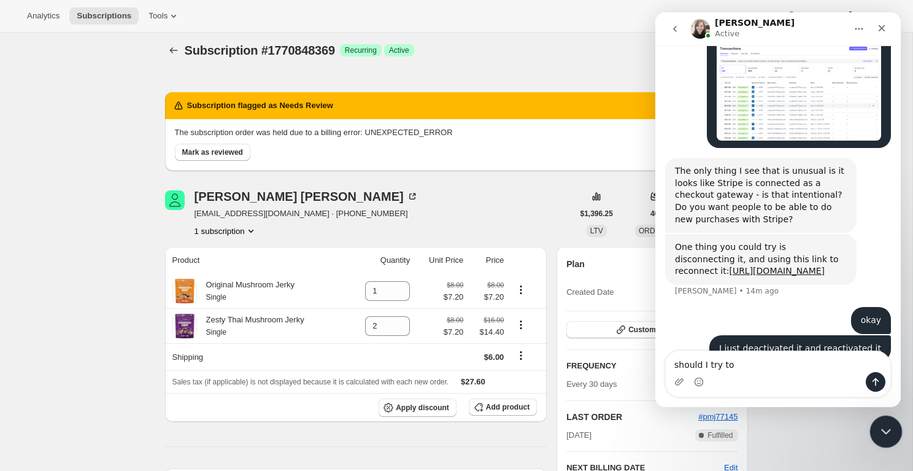
click at [883, 418] on icon "Close Intercom Messenger" at bounding box center [884, 429] width 15 height 15
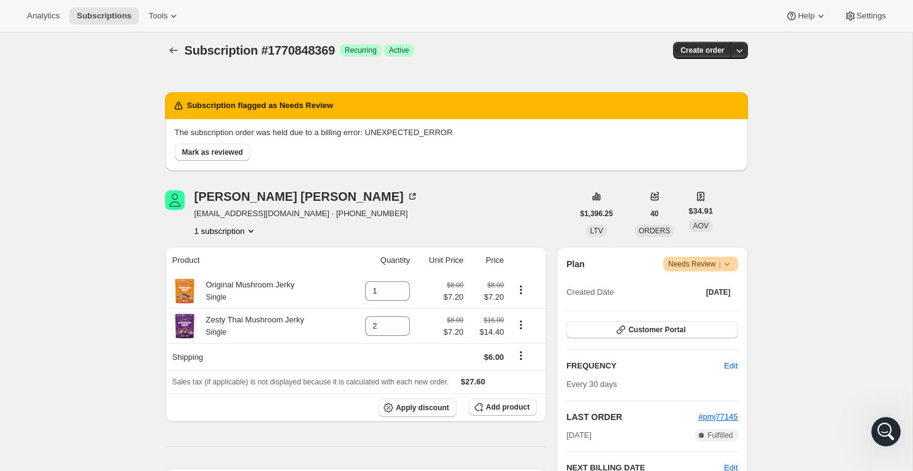
scroll to position [0, 0]
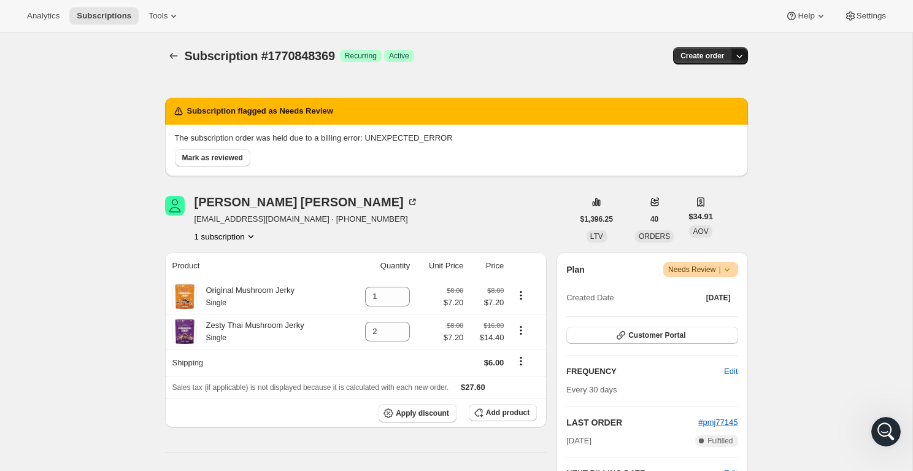
click at [742, 54] on icon "button" at bounding box center [739, 56] width 12 height 12
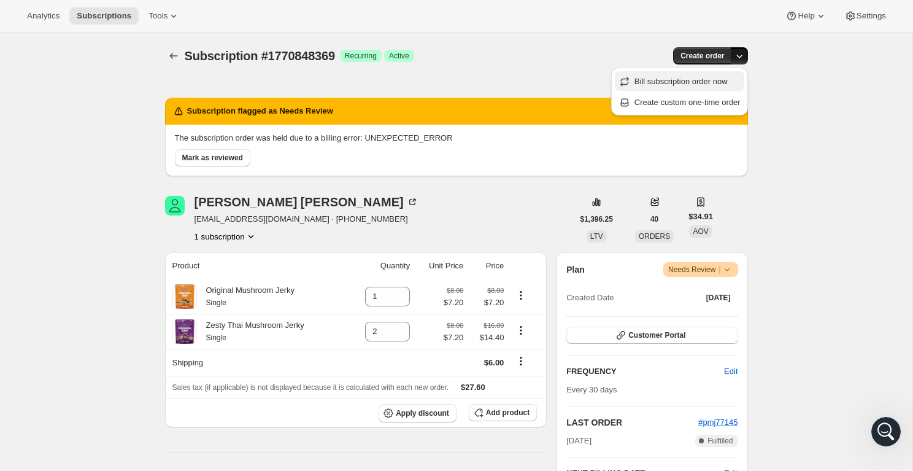
click at [708, 82] on span "Bill subscription order now" at bounding box center [681, 81] width 93 height 9
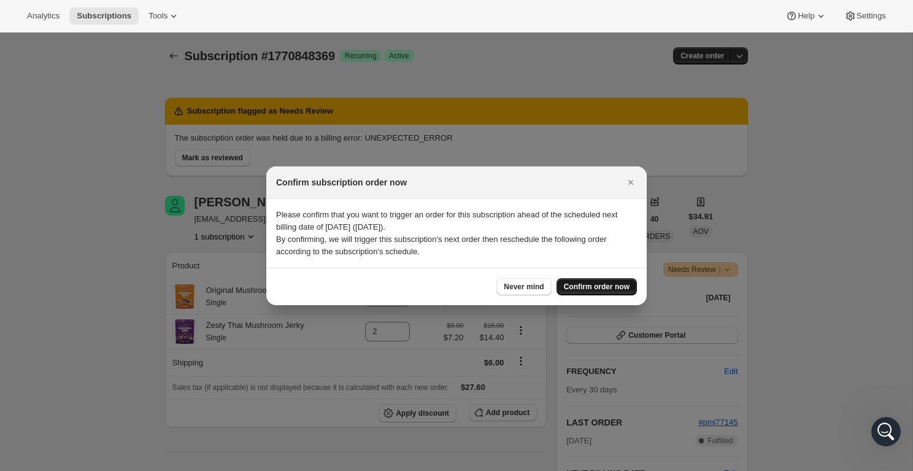
click at [597, 287] on span "Confirm order now" at bounding box center [597, 287] width 66 height 10
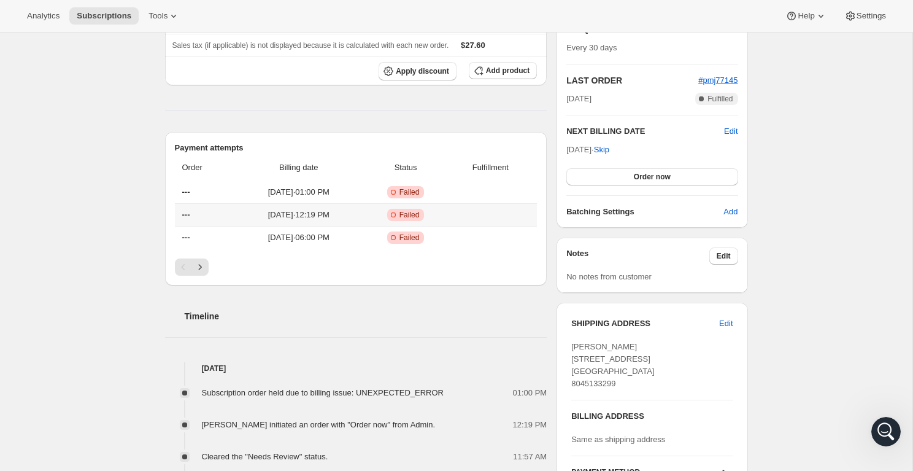
scroll to position [379, 0]
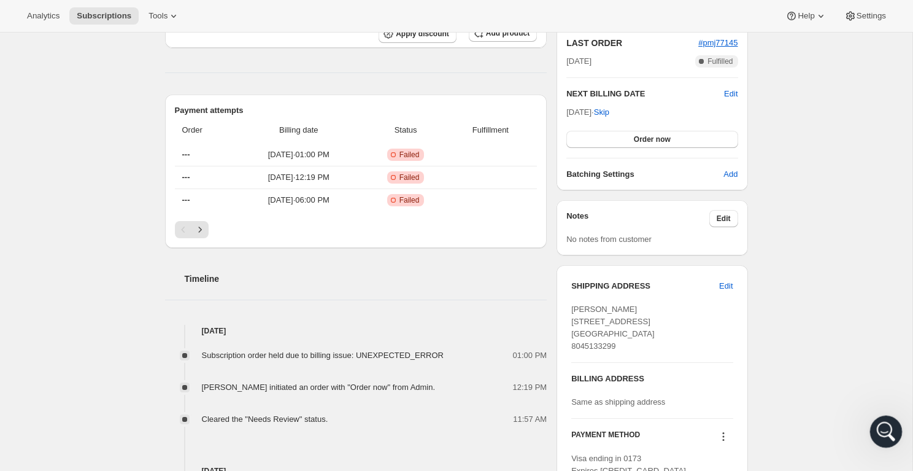
click at [885, 418] on icon "Open Intercom Messenger" at bounding box center [884, 430] width 9 height 10
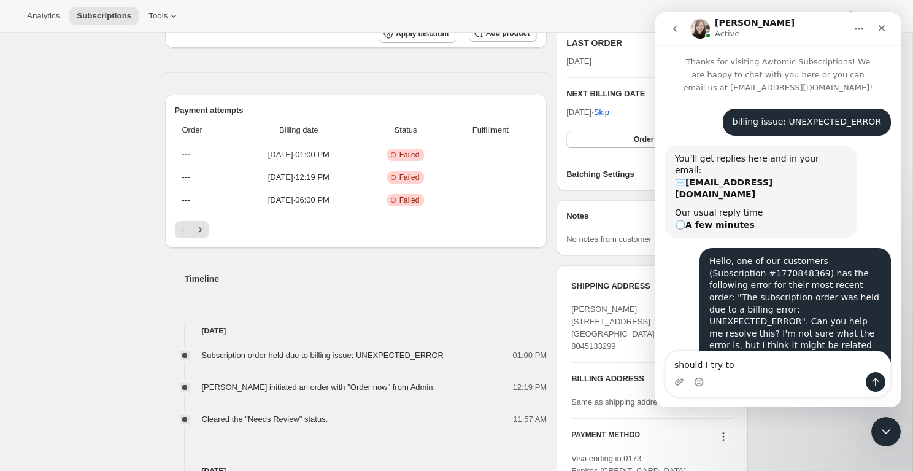
scroll to position [1098, 0]
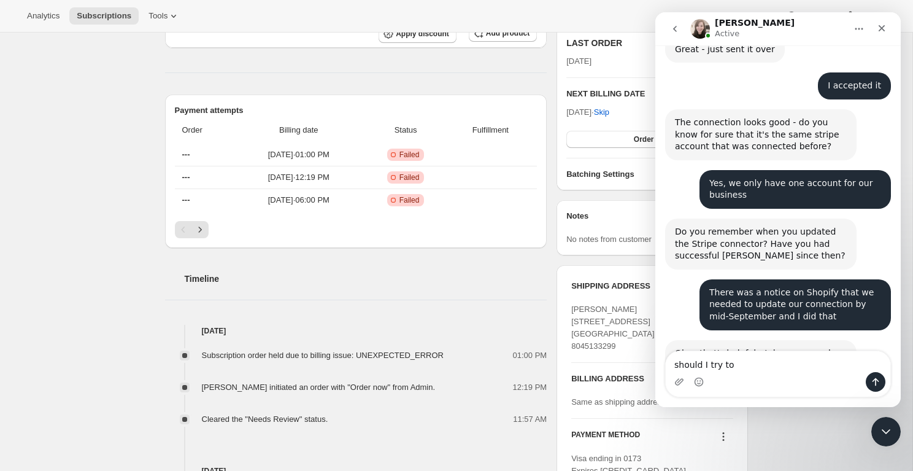
drag, startPoint x: 734, startPoint y: 365, endPoint x: 701, endPoint y: 366, distance: 33.1
click at [701, 366] on textarea "should I try to" at bounding box center [778, 361] width 225 height 21
type textarea "s"
type textarea "I just"
click at [886, 418] on icon "Close Intercom Messenger" at bounding box center [884, 429] width 15 height 15
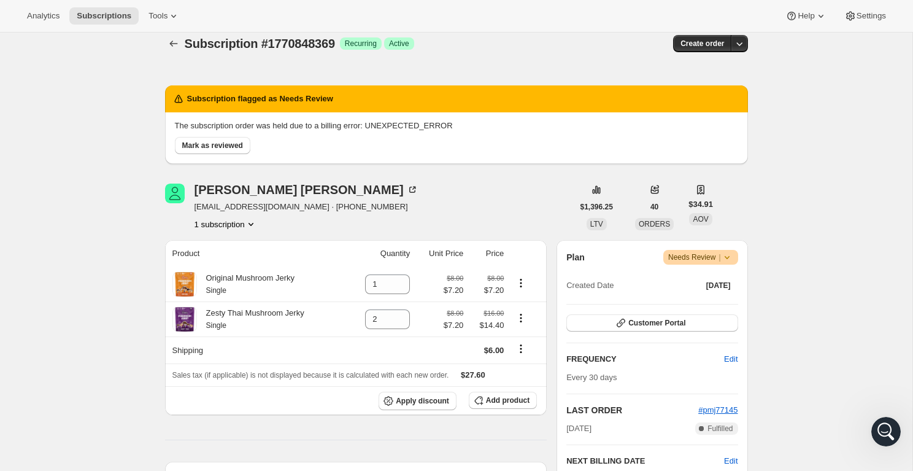
scroll to position [0, 0]
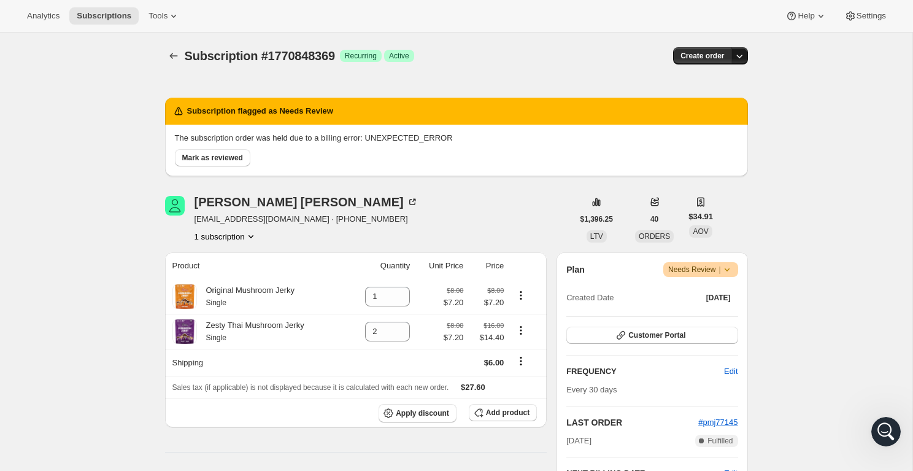
click at [741, 56] on icon "button" at bounding box center [739, 57] width 6 height 4
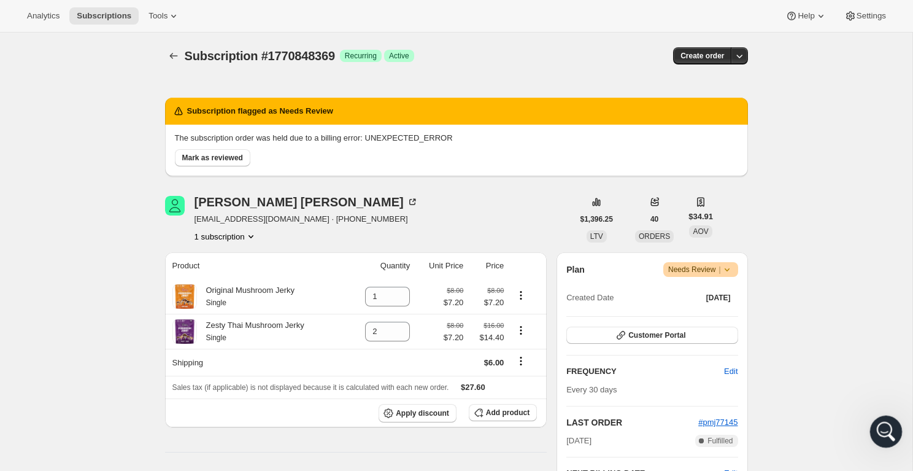
click at [884, 418] on icon "Open Intercom Messenger" at bounding box center [884, 430] width 9 height 10
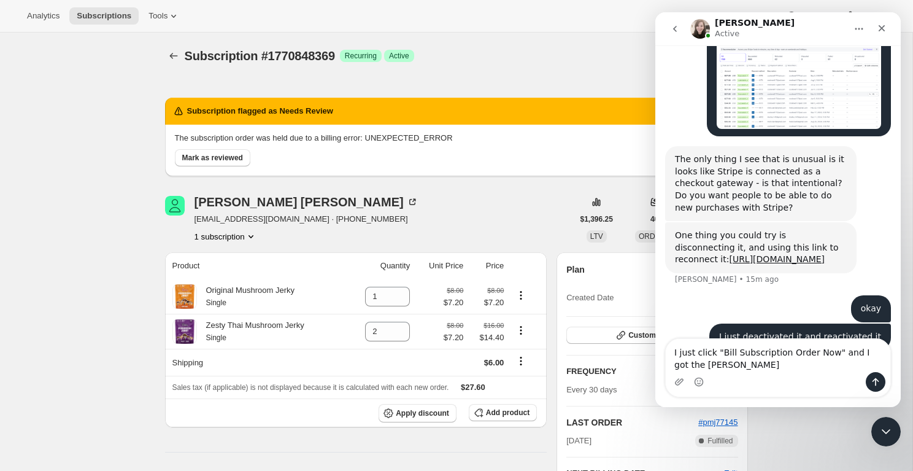
scroll to position [1532, 0]
type textarea "I just click "Bill Subscription Order Now" and I got the same fail error"
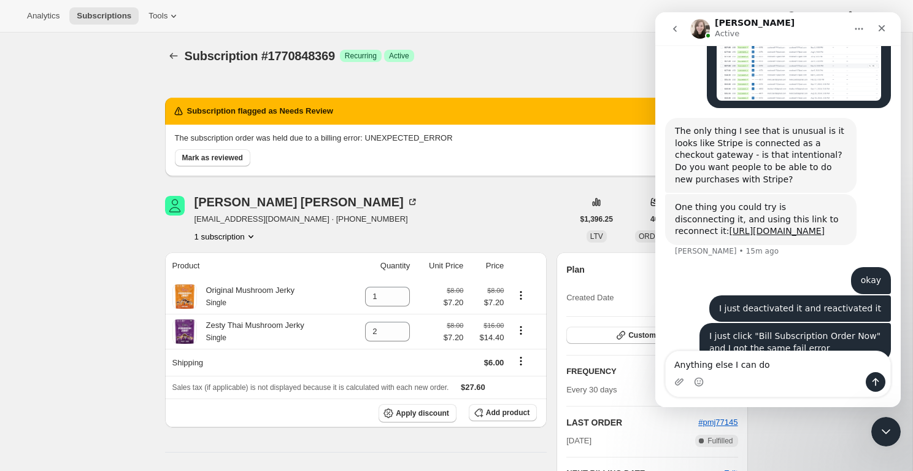
type textarea "Anything else I can do?"
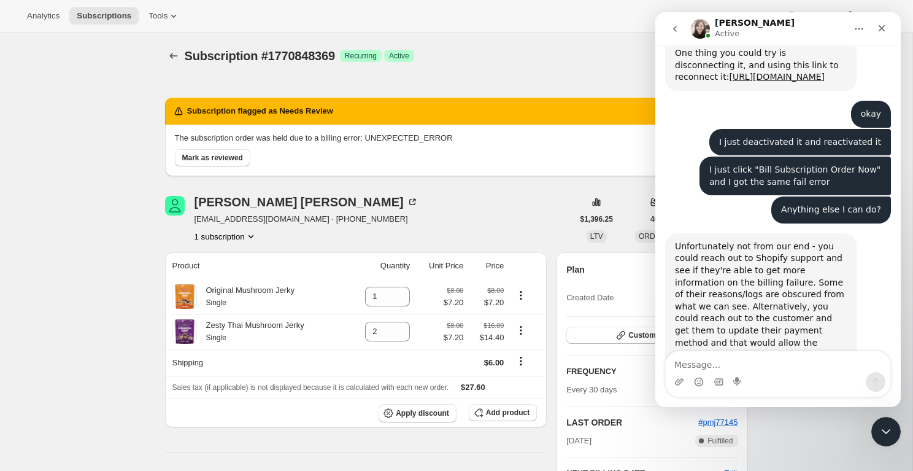
scroll to position [1721, 0]
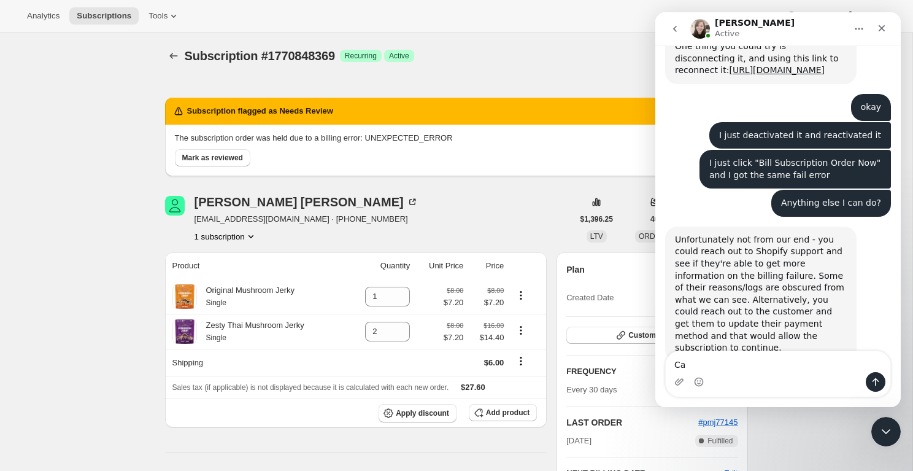
type textarea "C"
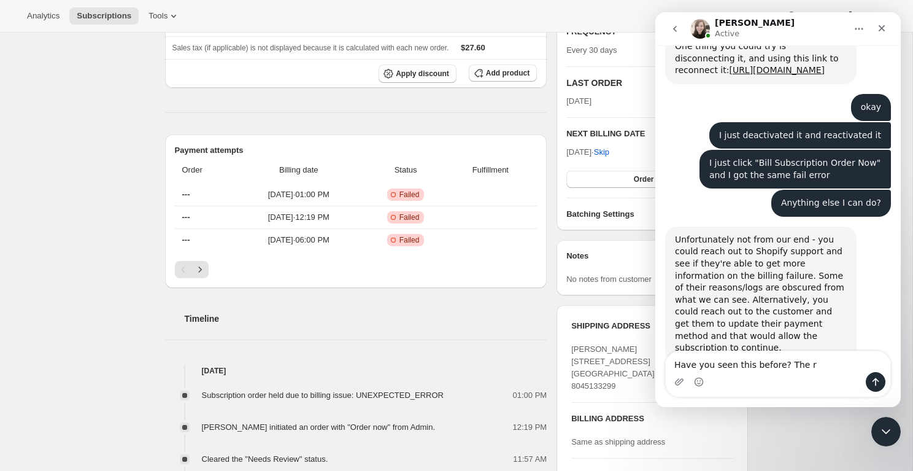
scroll to position [526, 0]
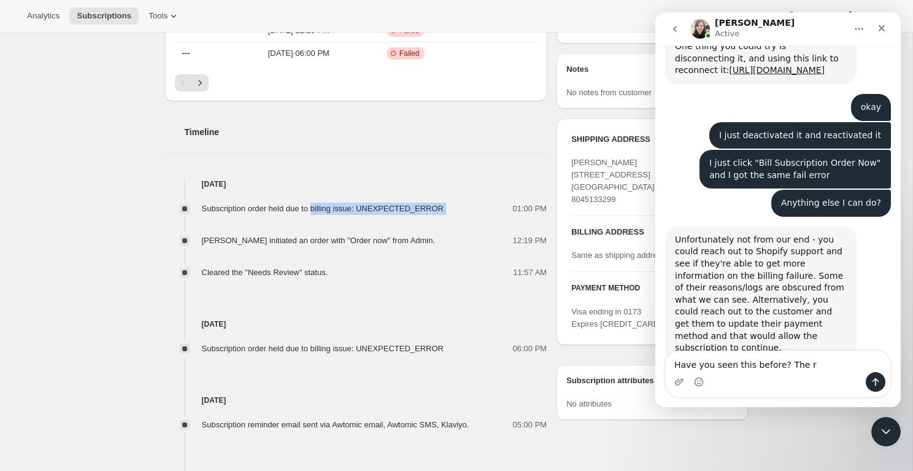
drag, startPoint x: 458, startPoint y: 208, endPoint x: 320, endPoint y: 211, distance: 138.1
click at [320, 211] on div "Subscription order held due to billing issue: UNEXPECTED_ERROR 01:00 PM" at bounding box center [356, 209] width 382 height 12
copy span "billing issue: UNEXPECTED_ERROR"
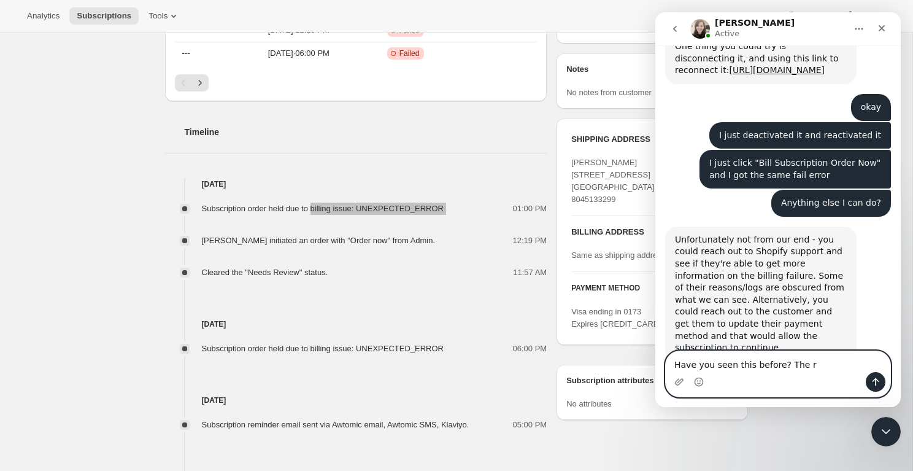
drag, startPoint x: 812, startPoint y: 364, endPoint x: 786, endPoint y: 364, distance: 26.4
click at [786, 364] on textarea "Have you seen this before? The r" at bounding box center [778, 361] width 225 height 21
paste textarea "billing issue: UNEXPECTED_ERROR"
type textarea "Have you seen this before? billing issue: UNEXPECTED_ERROR"
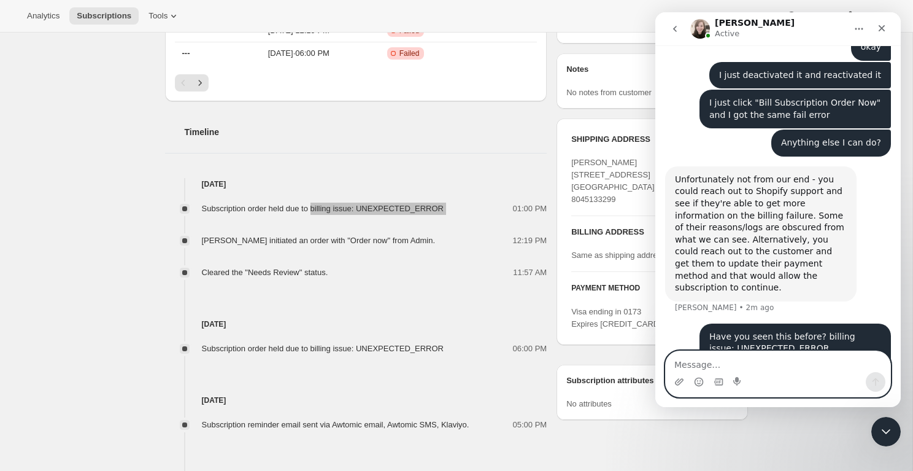
scroll to position [1782, 0]
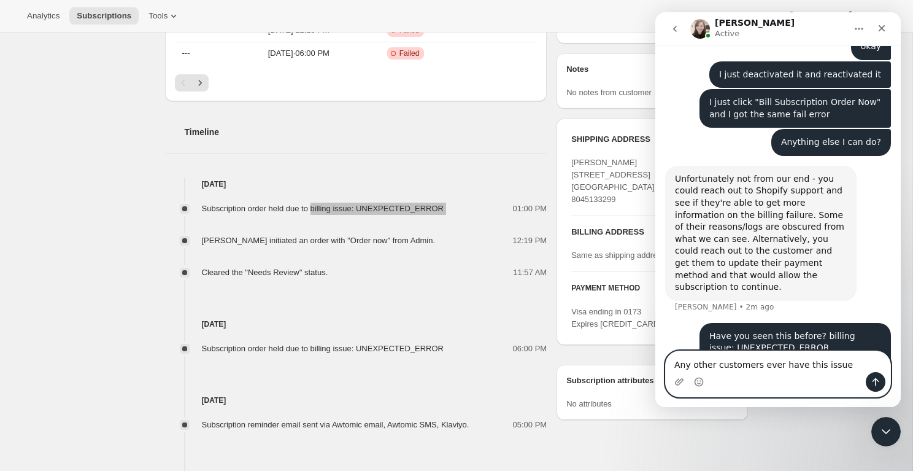
type textarea "Any other customers ever have this issue?"
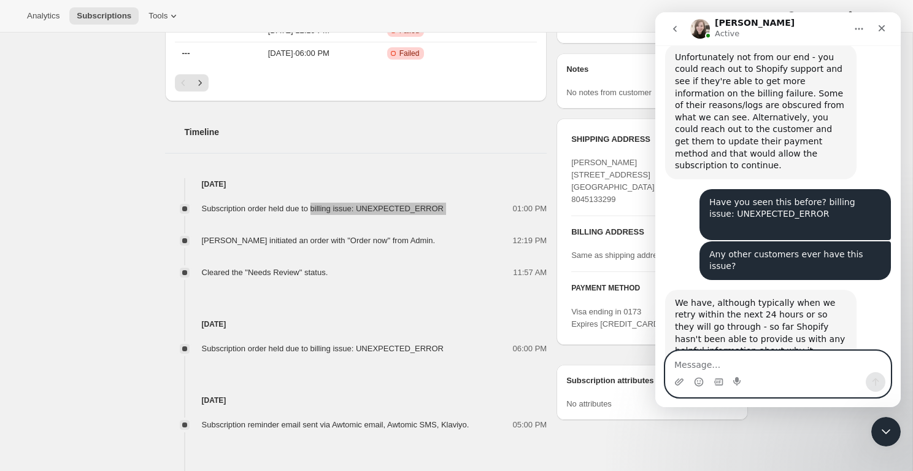
scroll to position [1906, 0]
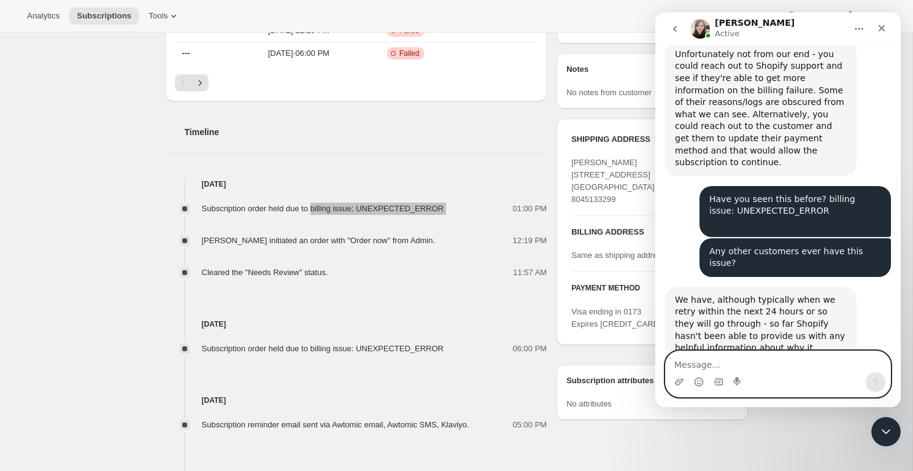
click at [724, 355] on textarea "Message…" at bounding box center [778, 361] width 225 height 21
click at [716, 355] on textarea "Message…" at bounding box center [778, 361] width 225 height 21
click at [710, 360] on textarea "Message…" at bounding box center [778, 361] width 225 height 21
type textarea "w"
type textarea "S"
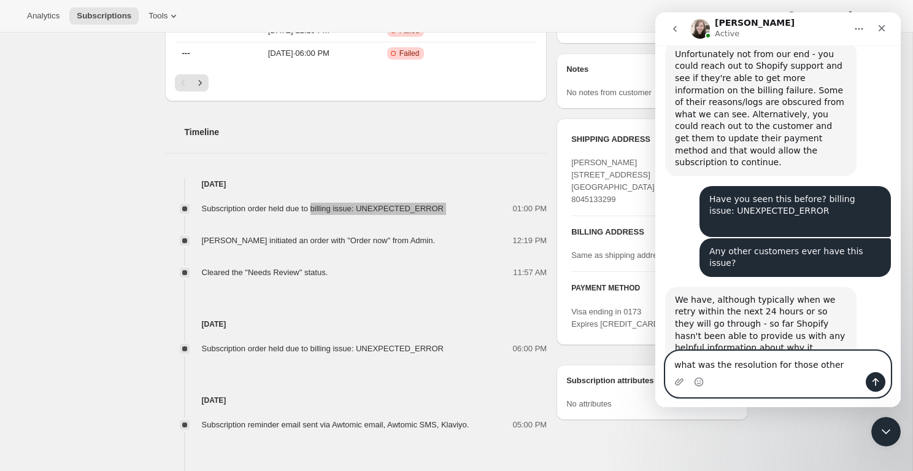
type textarea "what was the resolution for those other"
drag, startPoint x: 841, startPoint y: 365, endPoint x: 531, endPoint y: 338, distance: 310.4
click at [655, 338] on html "[PERSON_NAME] Active Thanks for visiting Awtomic Subscriptions! We are happy to…" at bounding box center [777, 209] width 245 height 395
type textarea "What was the issue?"
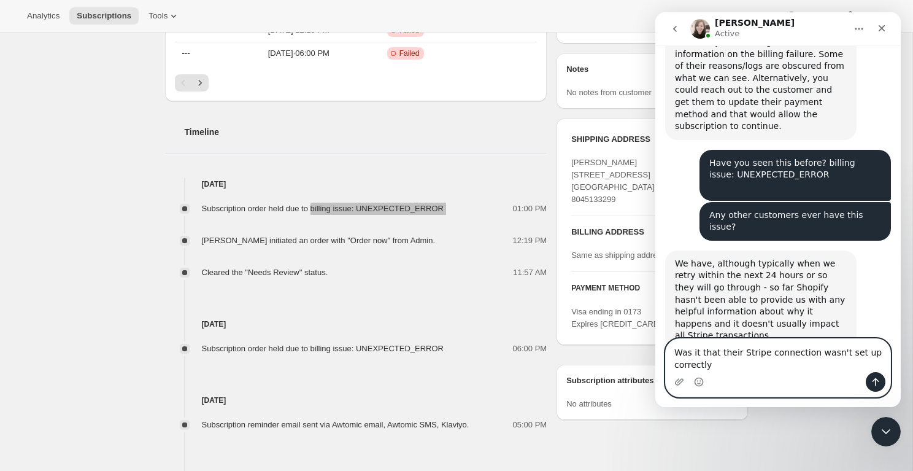
type textarea "Was it that their Stripe connection wasn't set up correctly?"
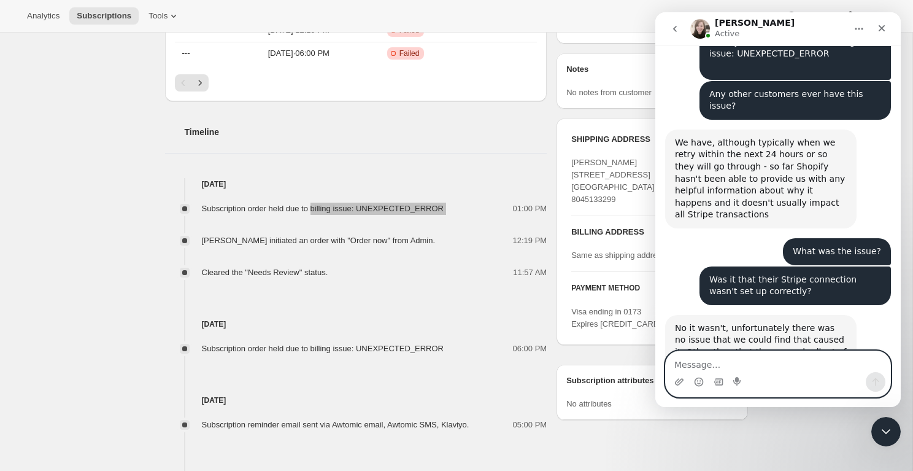
scroll to position [2067, 0]
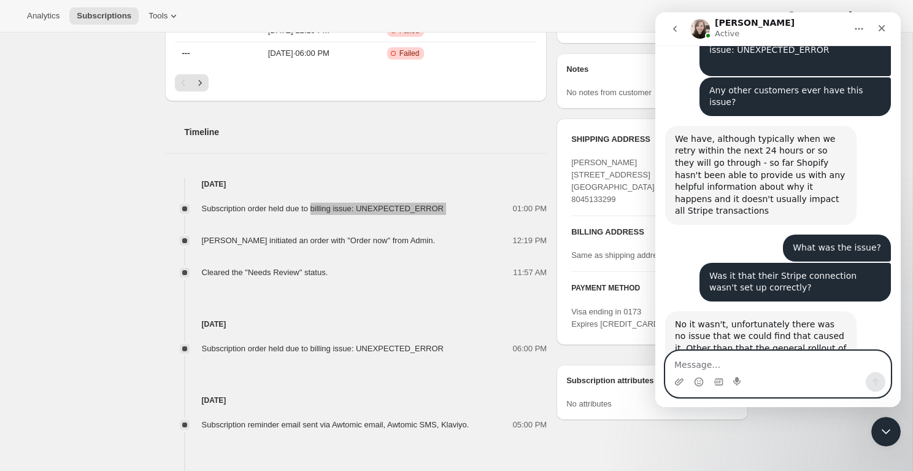
click at [706, 369] on textarea "Message…" at bounding box center [778, 361] width 225 height 21
click at [707, 363] on textarea "Message…" at bounding box center [778, 361] width 225 height 21
paste textarea "billing issue: UNEXPECTED_ERROR"
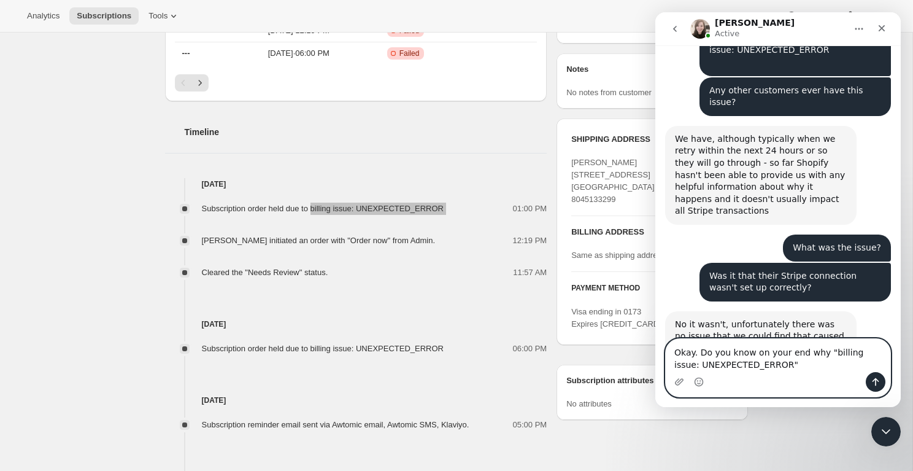
click at [816, 370] on textarea "Okay. Do you know on your end why "billing issue: UNEXPECTED_ERROR"" at bounding box center [778, 355] width 225 height 33
type textarea "Okay. Do you know on your end why "billing issue: UNEXPECTED_ERROR" would ever …"
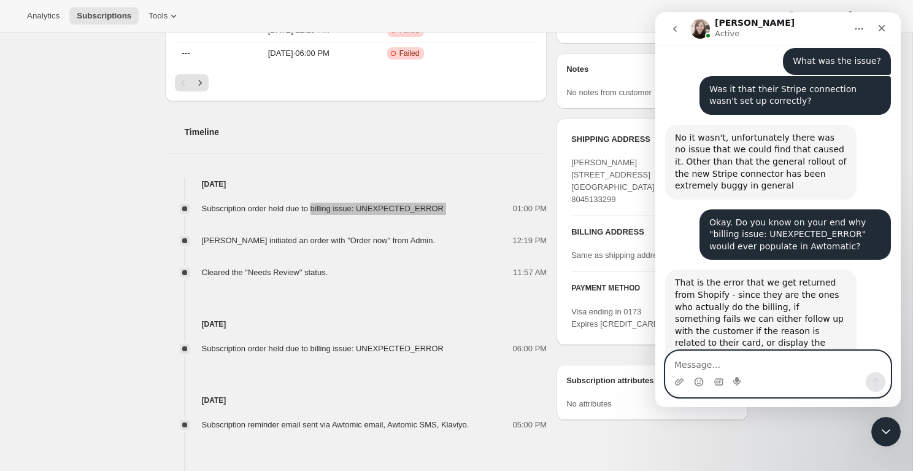
scroll to position [2261, 0]
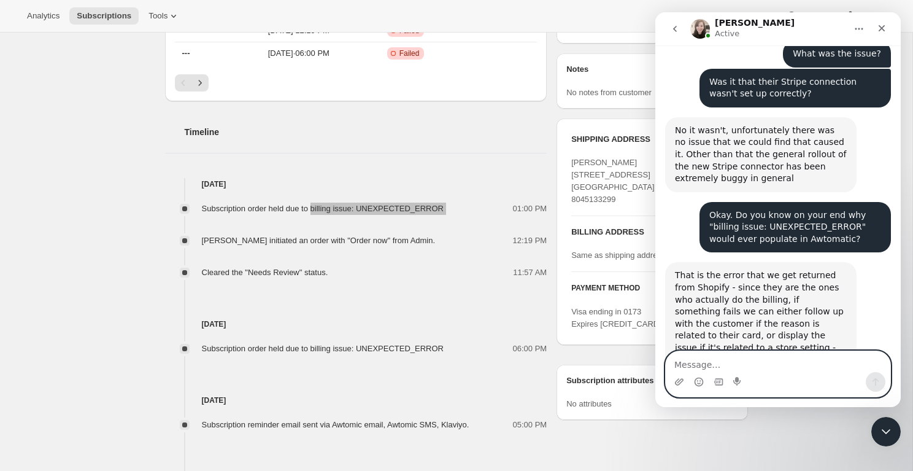
click at [736, 360] on textarea "Message…" at bounding box center [778, 361] width 225 height 21
type textarea "okay Thanks"
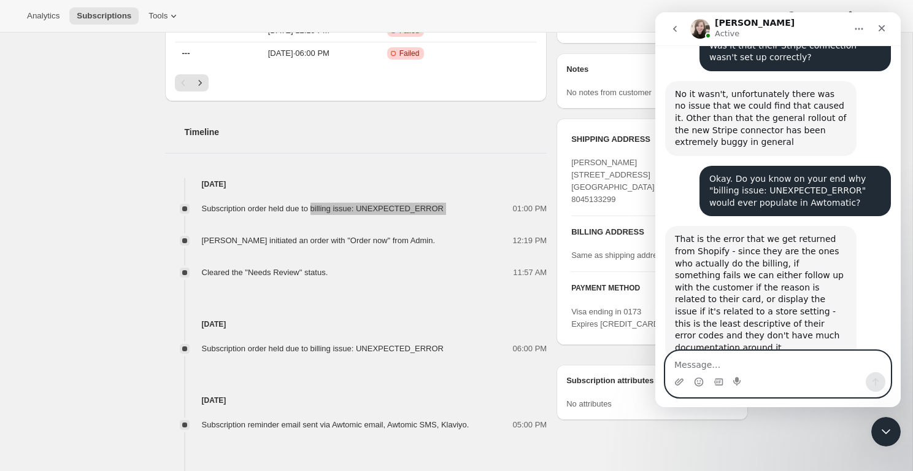
scroll to position [2297, 0]
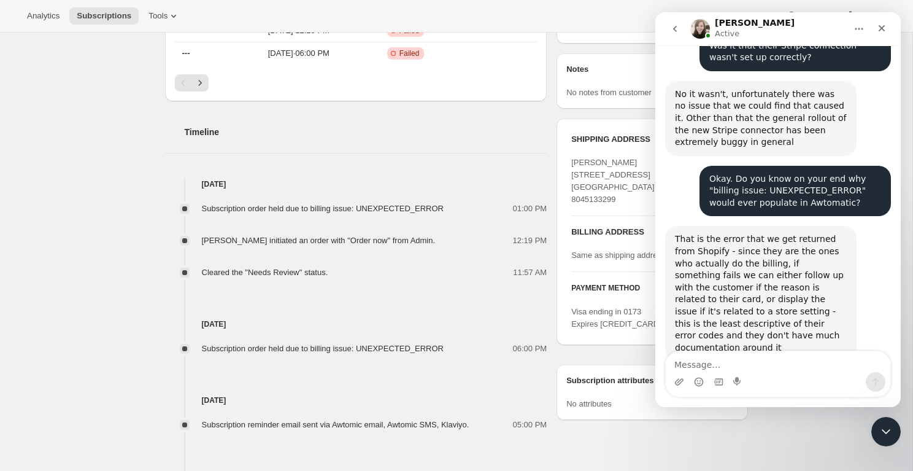
click at [553, 109] on div "Subscription flagged as Needs Review The subscription order was held due to a b…" at bounding box center [451, 82] width 593 height 1078
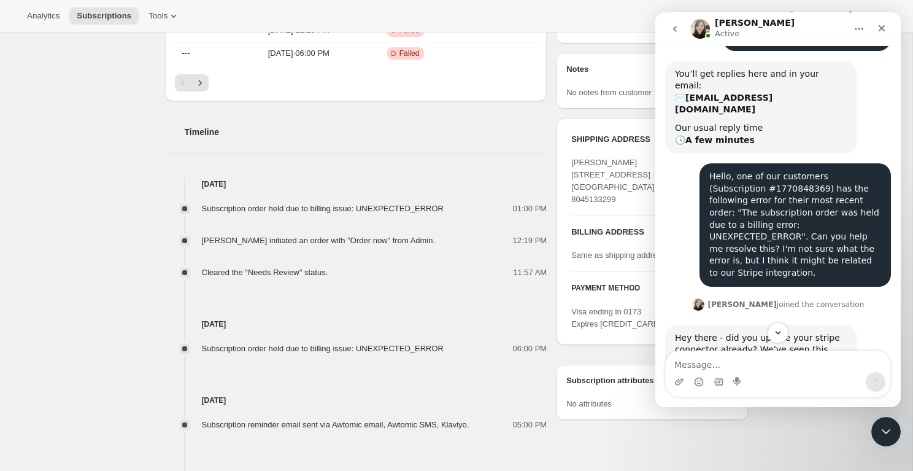
scroll to position [157, 0]
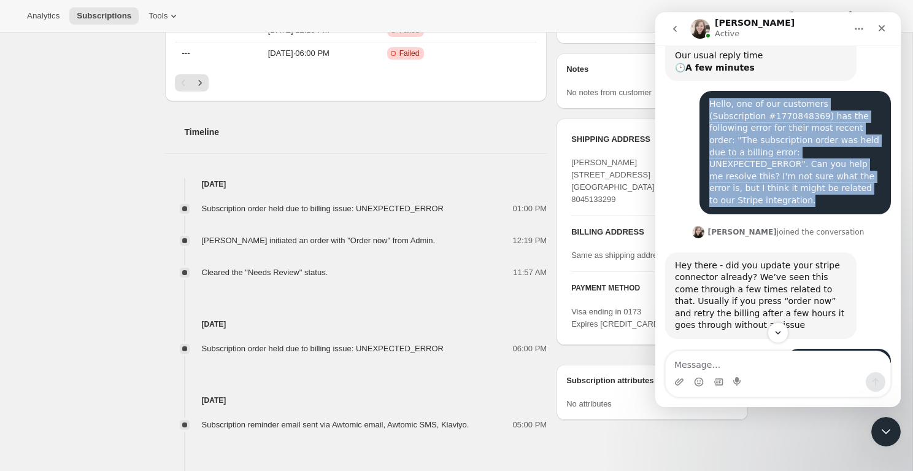
drag, startPoint x: 762, startPoint y: 166, endPoint x: 706, endPoint y: 80, distance: 102.0
click at [706, 91] on div "Hello, one of our customers (Subscription #1770848369) has the following error …" at bounding box center [795, 152] width 191 height 123
copy div "Hello, one of our customers (Subscription #1770848369) has the following error …"
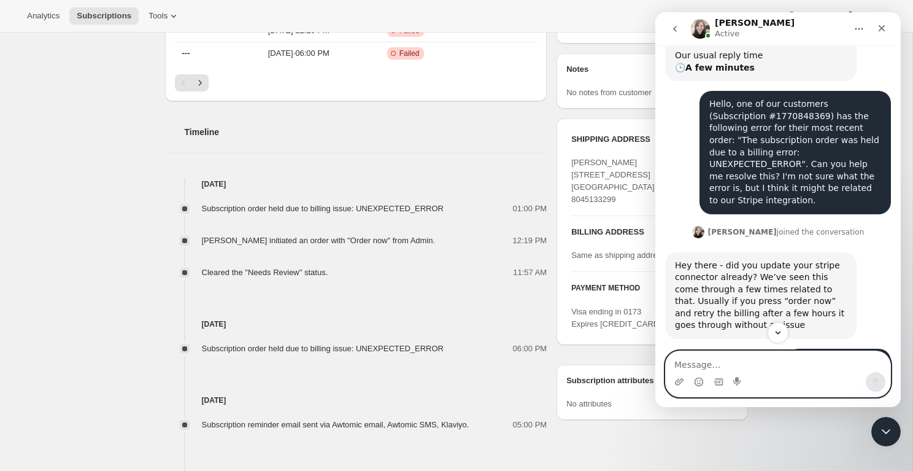
click at [711, 360] on textarea "Message…" at bounding box center [778, 361] width 225 height 21
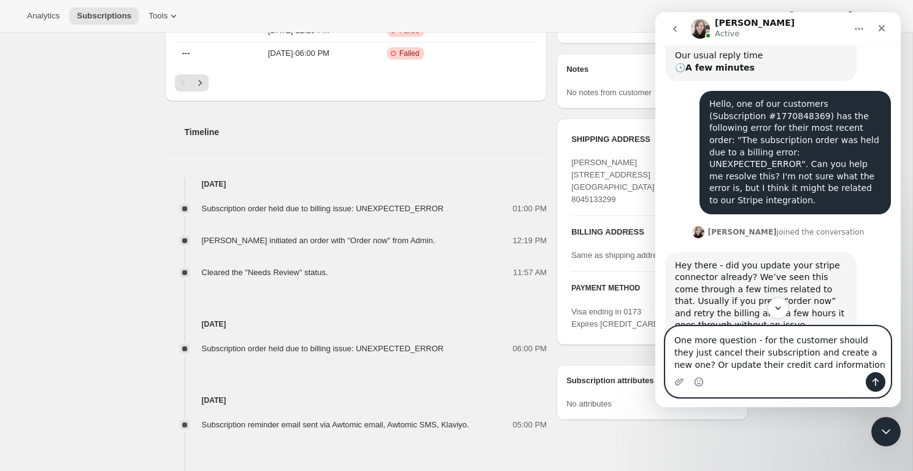
type textarea "One more question - for the customer should they just cancel their subscription…"
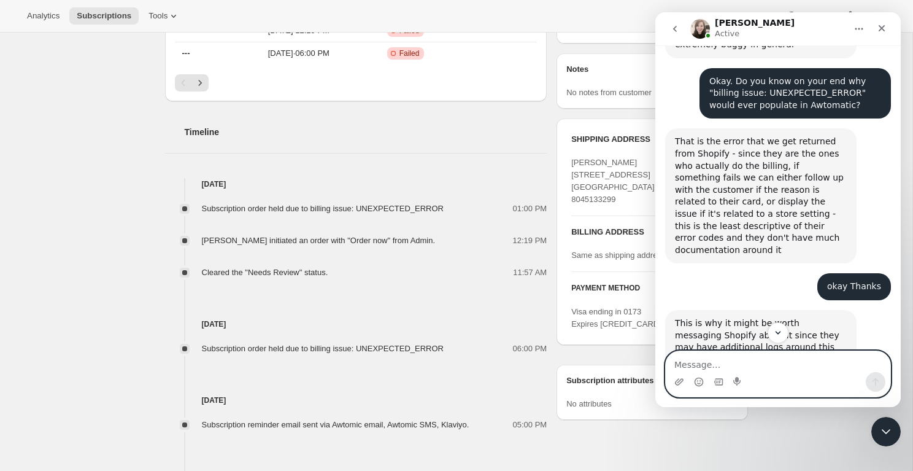
scroll to position [2392, 0]
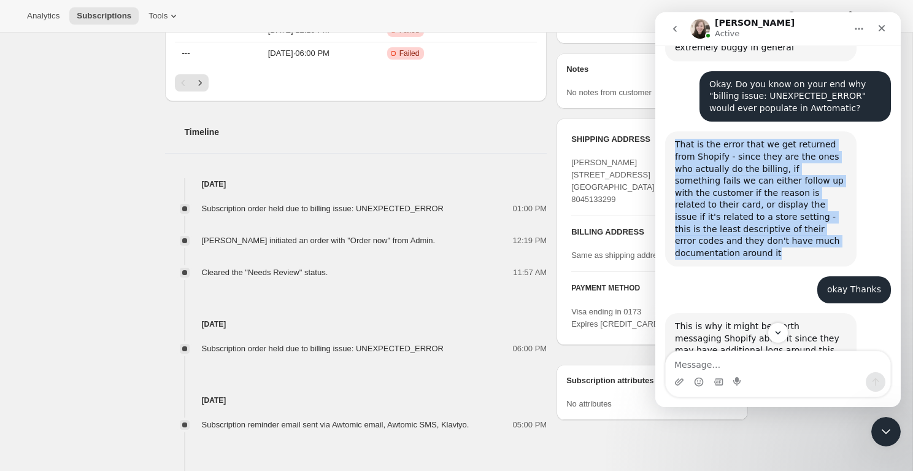
drag, startPoint x: 774, startPoint y: 181, endPoint x: 674, endPoint y: 83, distance: 140.2
click at [674, 131] on div "That is the error that we get returned from Shopify - since they are the ones w…" at bounding box center [760, 198] width 191 height 135
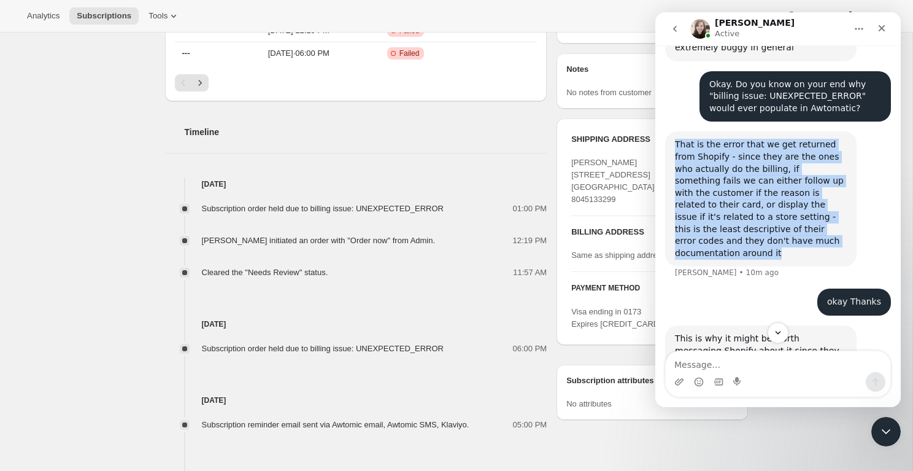
copy div "That is the error that we get returned from Shopify - since they are the ones w…"
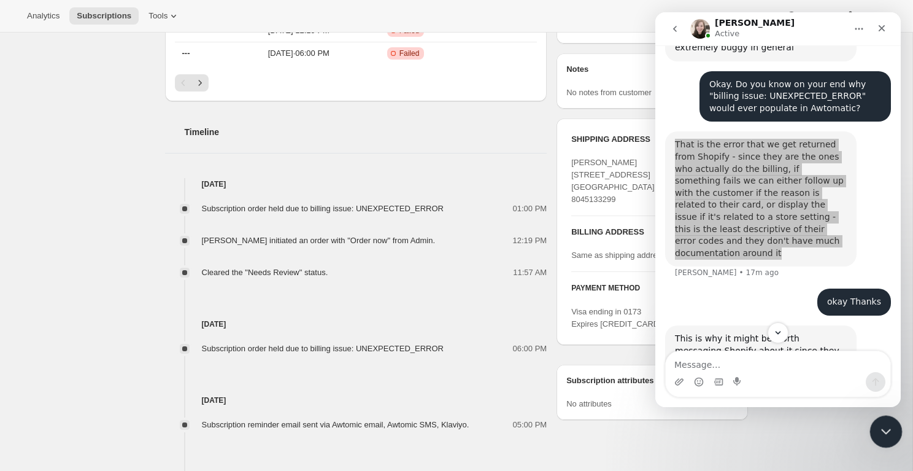
click at [886, 418] on icon "Close Intercom Messenger" at bounding box center [884, 429] width 15 height 15
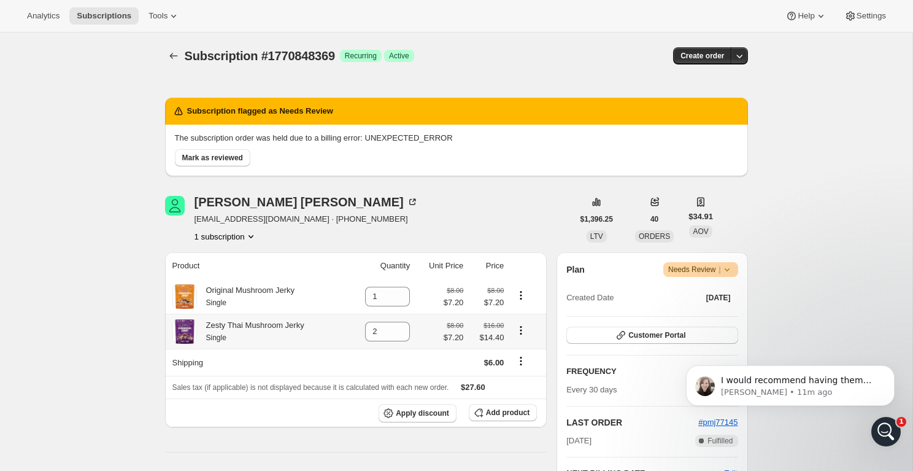
scroll to position [0, 0]
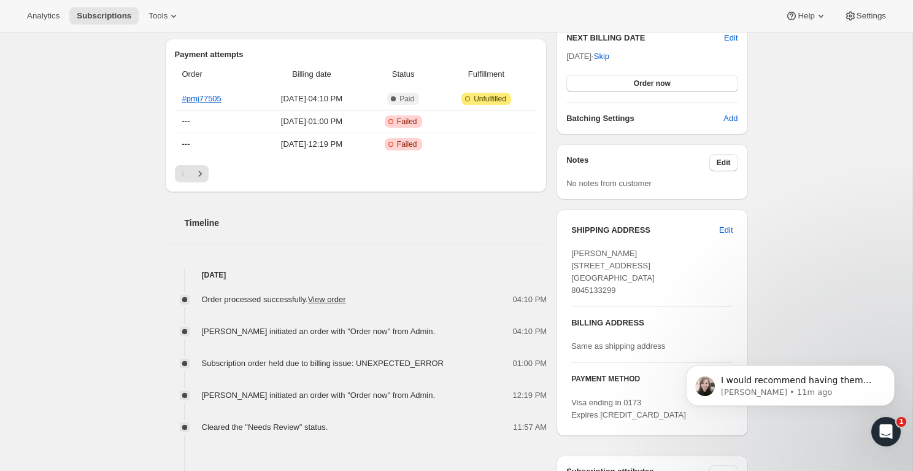
scroll to position [275, 0]
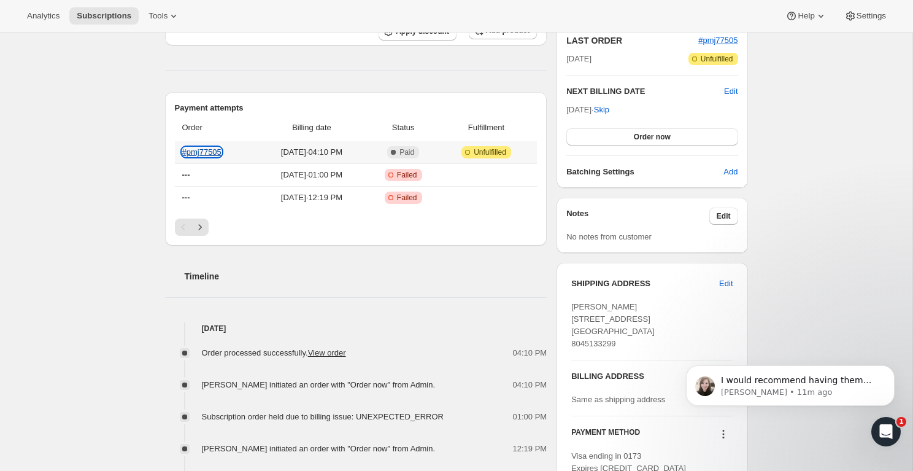
click at [217, 155] on link "#pmj77505" at bounding box center [201, 151] width 39 height 9
click at [885, 433] on icon "Open Intercom Messenger" at bounding box center [885, 430] width 20 height 20
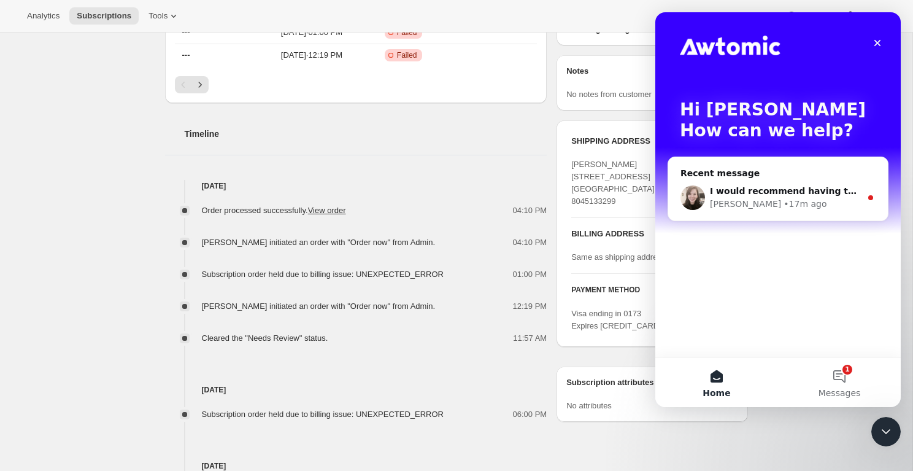
scroll to position [670, 0]
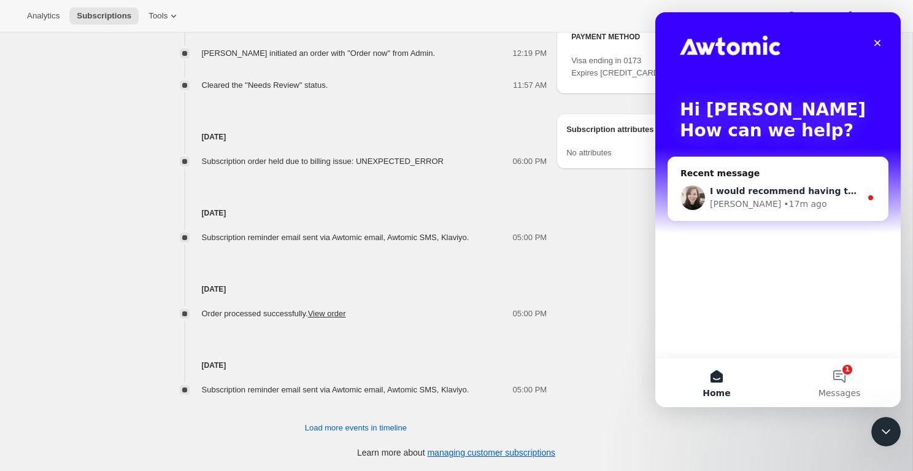
click at [768, 211] on div "I would recommend having them update their credit card information, but either …" at bounding box center [778, 197] width 220 height 45
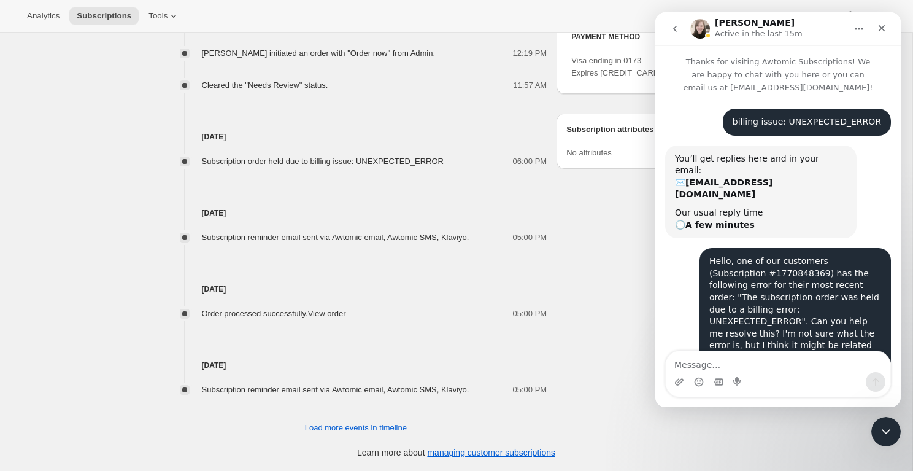
scroll to position [63, 0]
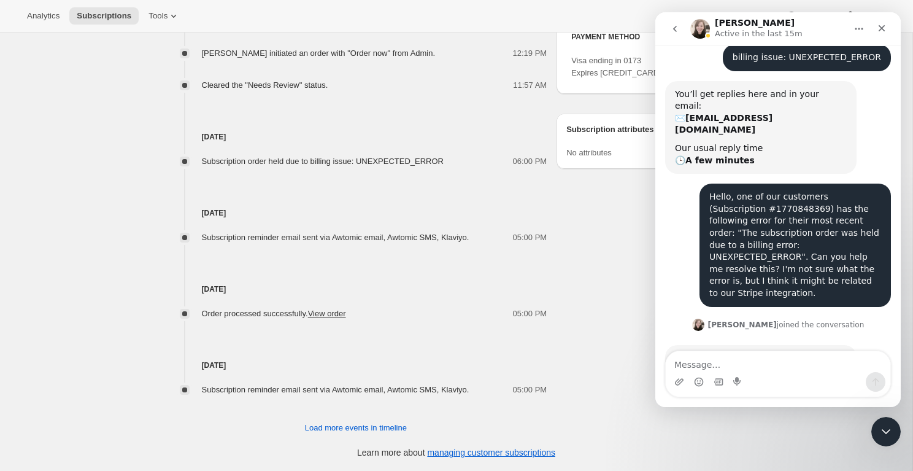
click at [726, 358] on textarea "Message…" at bounding box center [778, 361] width 225 height 21
type textarea "Thank you for your help Emily"
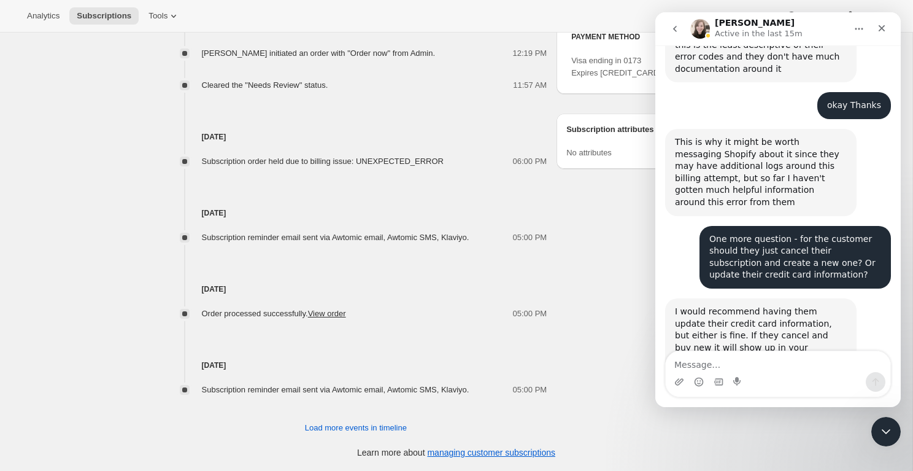
scroll to position [2588, 0]
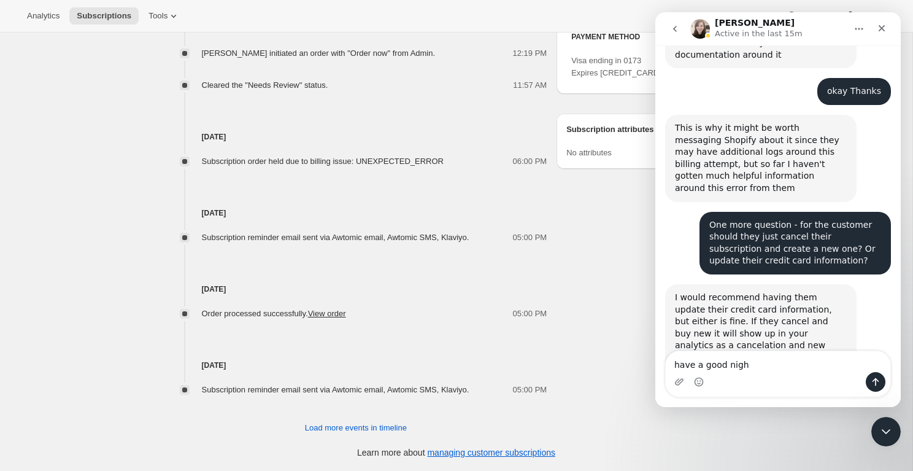
type textarea "have a good night"
